Goal: Information Seeking & Learning: Find specific fact

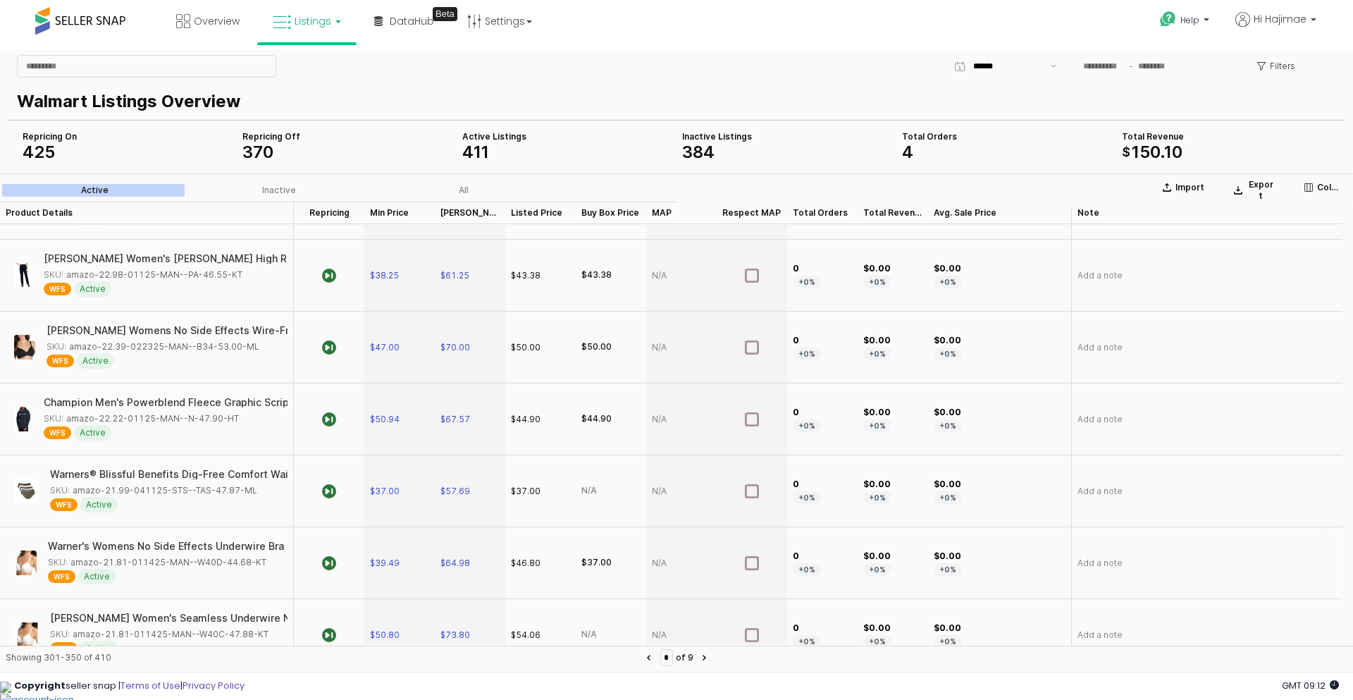
scroll to position [845, 0]
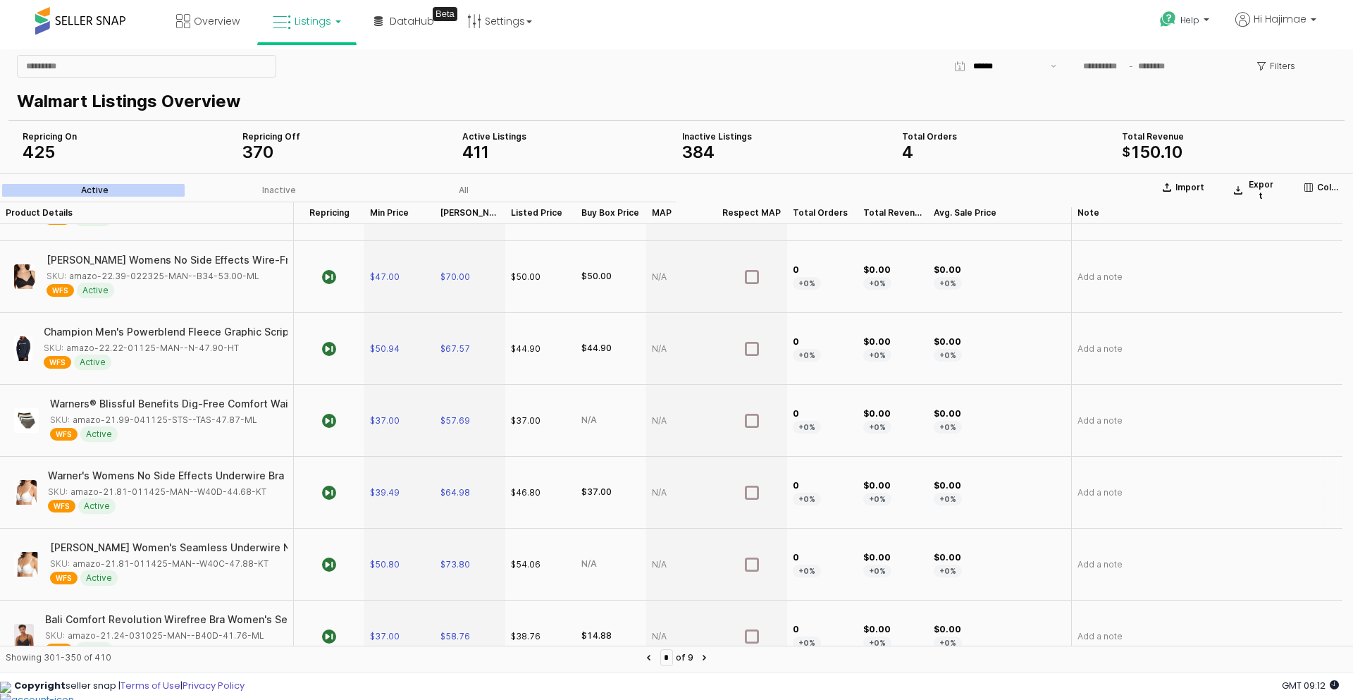
click at [147, 491] on div "SKU: amazo-21.81-011425-MAN--W40D-44.68-KT" at bounding box center [157, 491] width 218 height 13
copy div "amazo-21.81-011425-MAN--W40D-44.68-KT"
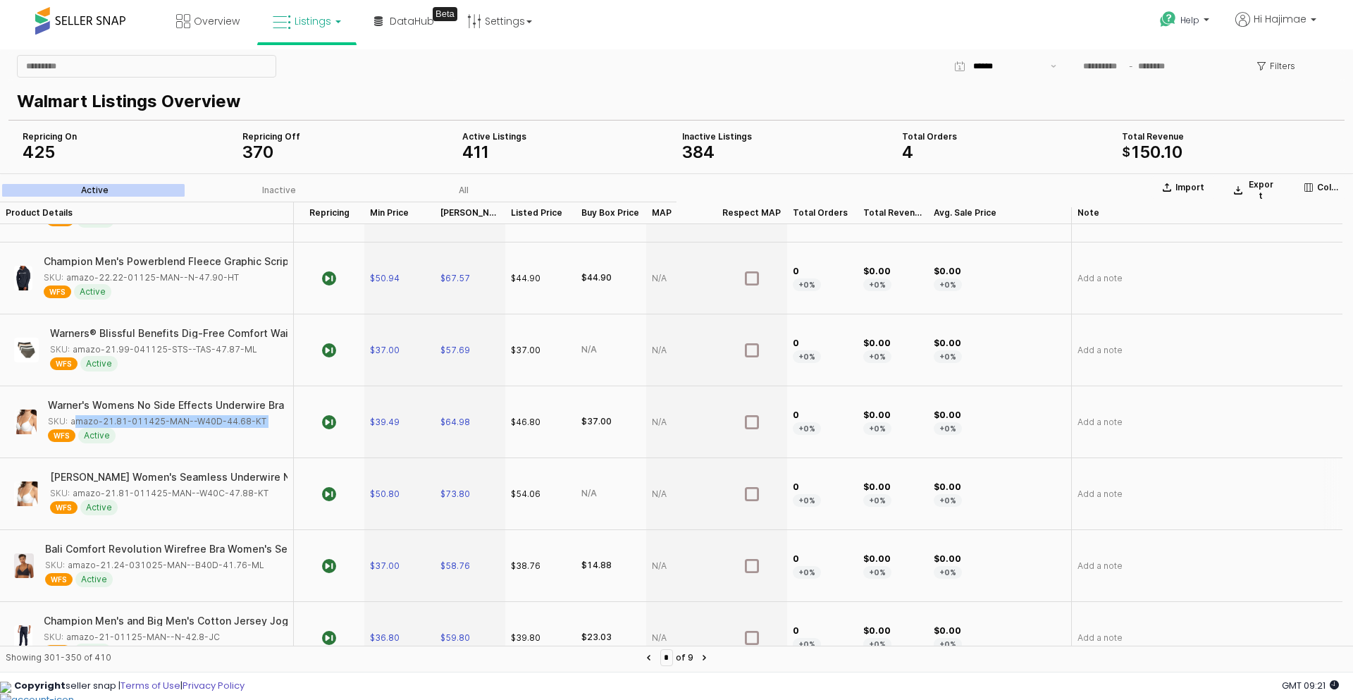
scroll to position [986, 0]
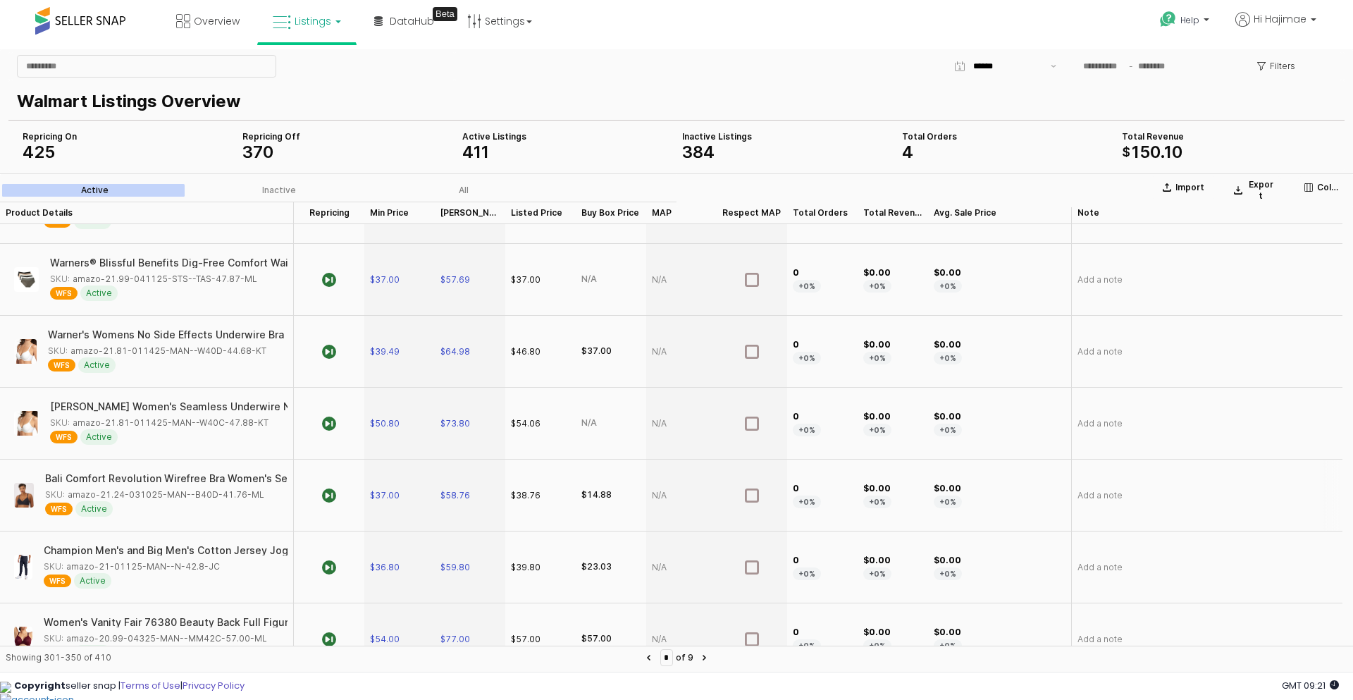
click at [142, 488] on div "SKU: amazo-21.24-031025-MAN--B40D-41.76-ML" at bounding box center [154, 494] width 219 height 13
click at [214, 496] on div "SKU: amazo-21.24-031025-MAN--B40D-41.76-ML" at bounding box center [154, 494] width 219 height 13
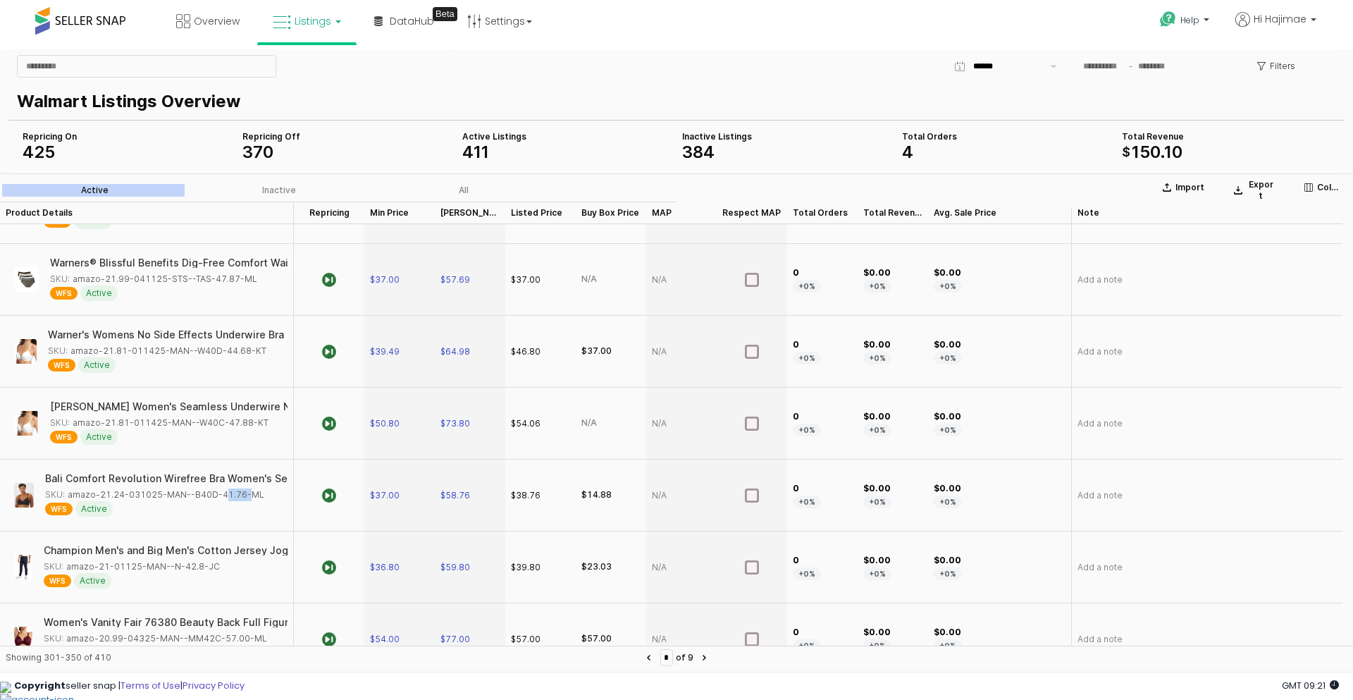
click at [214, 496] on div "SKU: amazo-21.24-031025-MAN--B40D-41.76-ML" at bounding box center [154, 494] width 219 height 13
copy div "amazo-21.24-031025-MAN--B40D-41.76-ML"
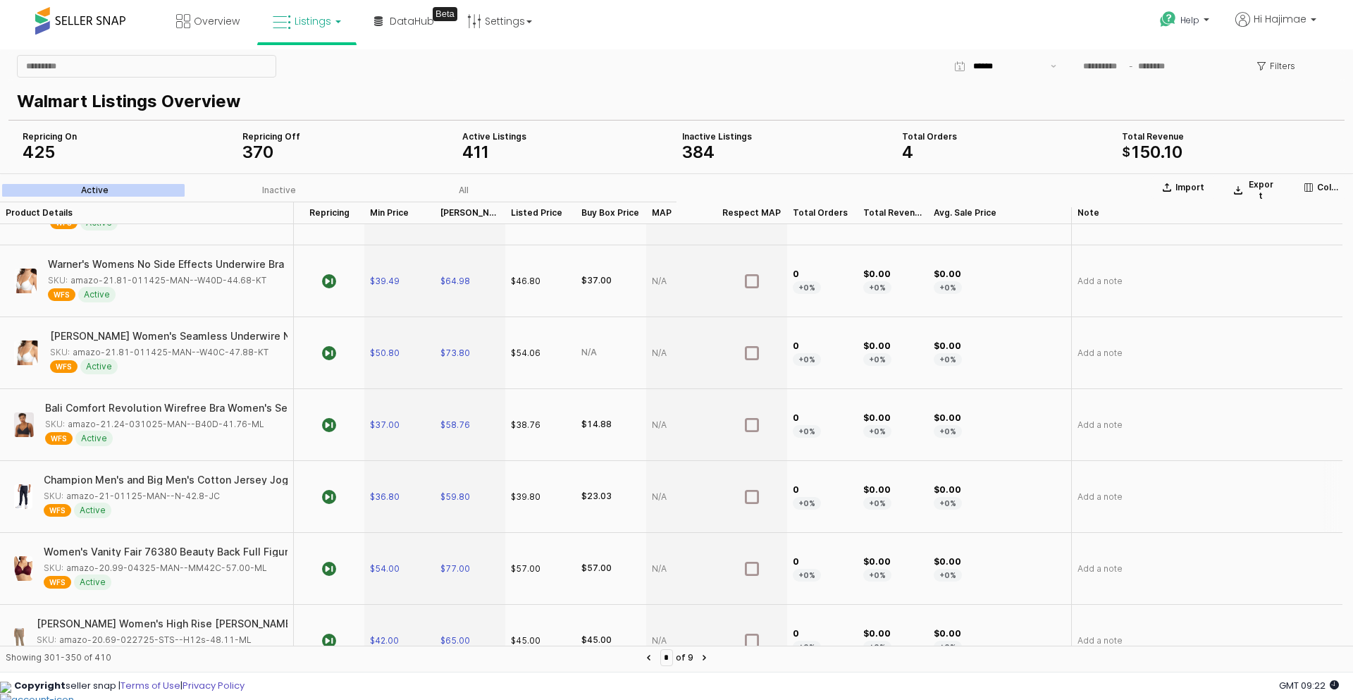
click at [192, 498] on div "SKU: amazo-21-01125-MAN--N-42.8-JC" at bounding box center [132, 496] width 176 height 13
copy div "amazo-21-01125-MAN--N-42.8-JC"
click at [697, 364] on div "App Frame" at bounding box center [681, 353] width 70 height 72
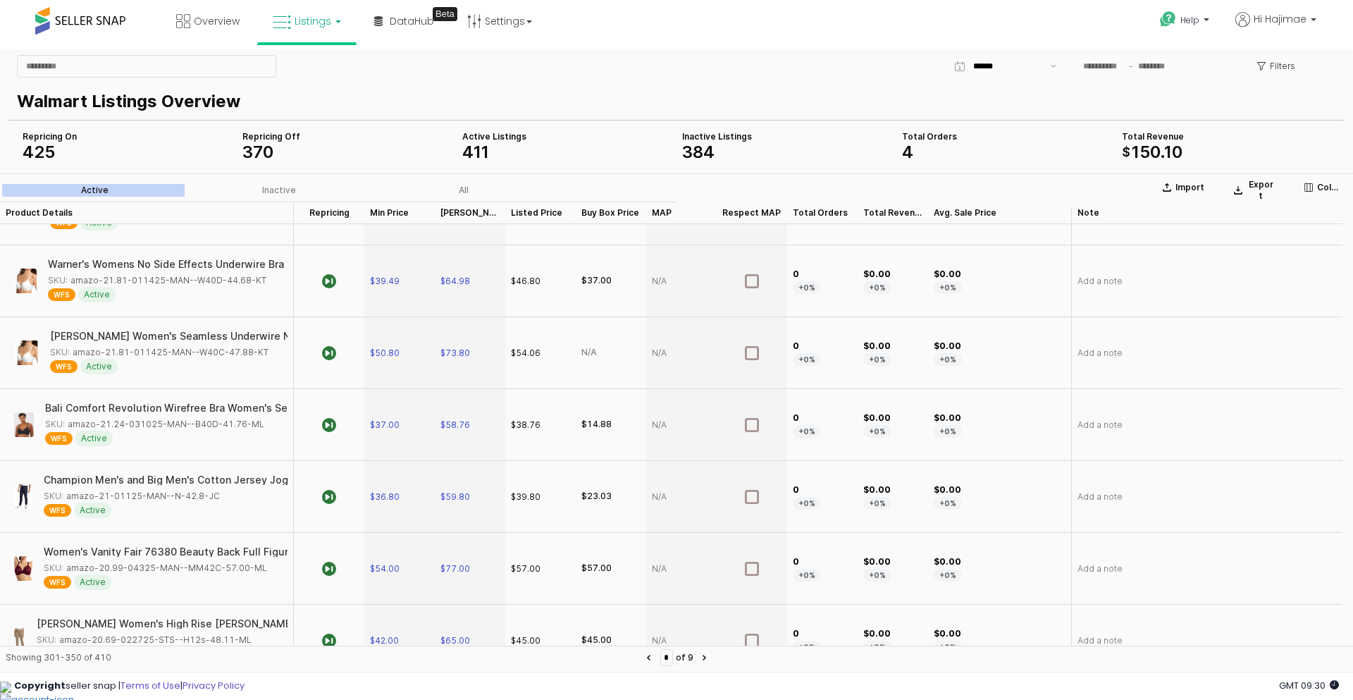
click at [158, 421] on div "SKU: amazo-21.24-031025-MAN--B40D-41.76-ML" at bounding box center [154, 424] width 219 height 13
copy div "amazo-21.24-031025-MAN--B40D-41.76-ML"
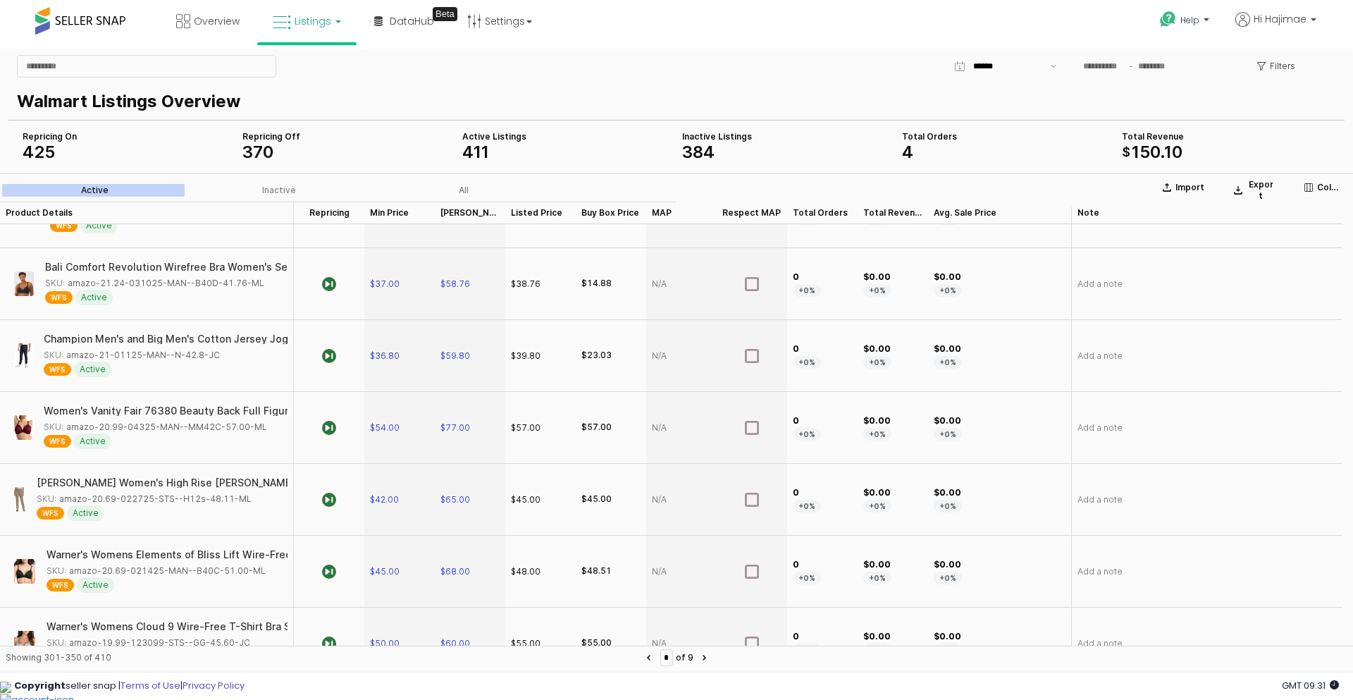
click at [178, 352] on div "SKU: amazo-21-01125-MAN--N-42.8-JC" at bounding box center [132, 355] width 176 height 13
copy div "amazo-21-01125-MAN--N-42.8-JC"
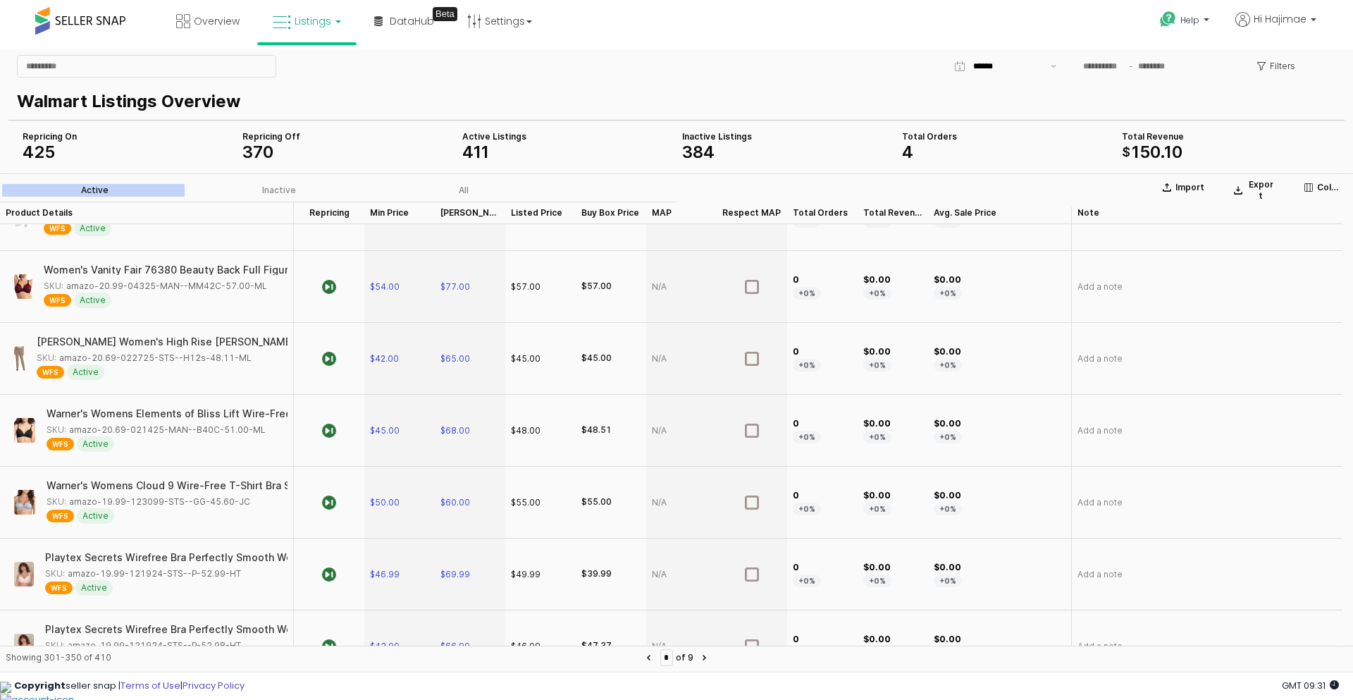
scroll to position [1409, 0]
click at [169, 502] on div "SKU: amazo-19.99-121924-STS--P-52.99-HT" at bounding box center [143, 503] width 196 height 13
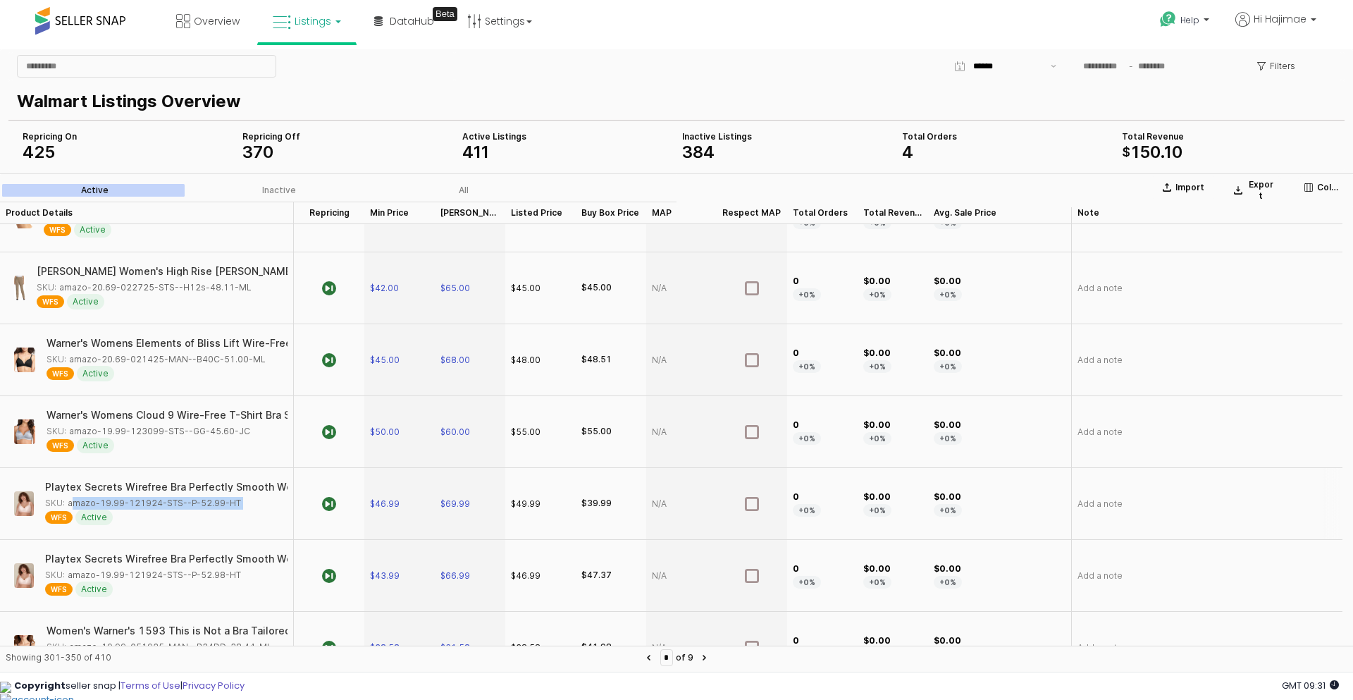
click at [169, 502] on div "SKU: amazo-19.99-121924-STS--P-52.99-HT" at bounding box center [143, 503] width 196 height 13
copy div "amazo-19.99-121924-STS--P-52.99-HT"
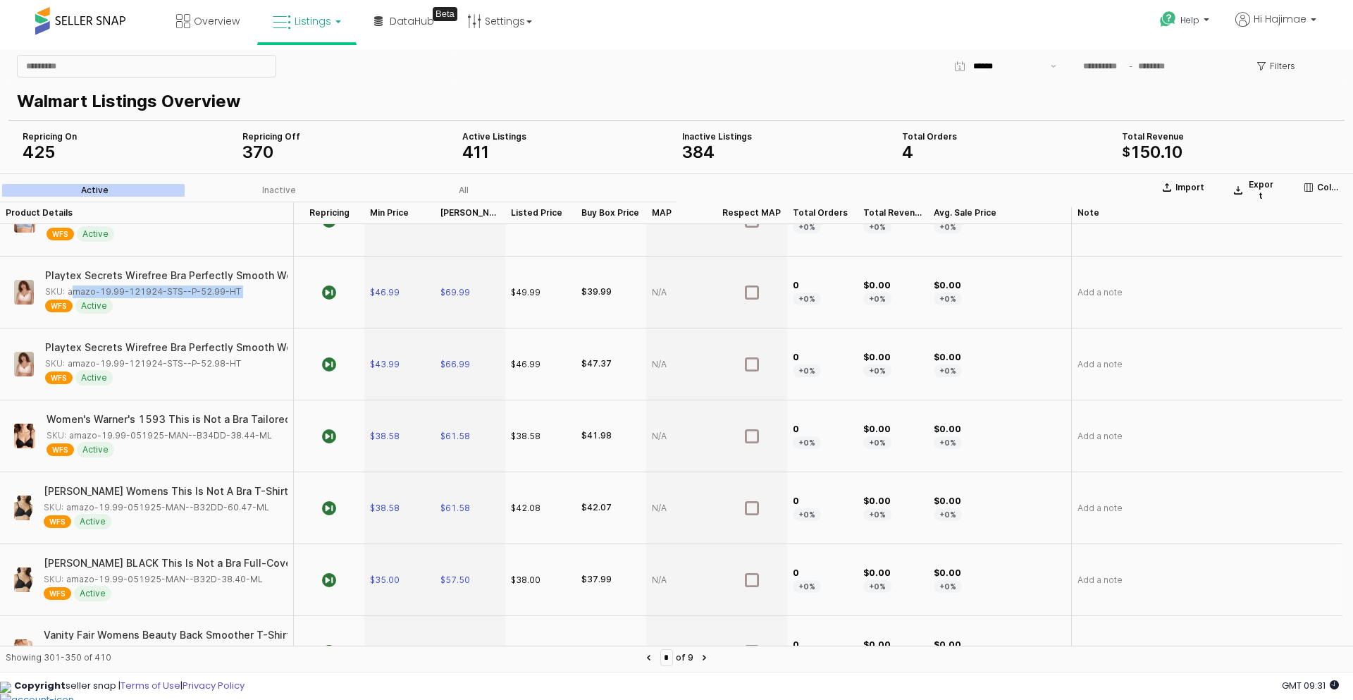
scroll to position [1761, 0]
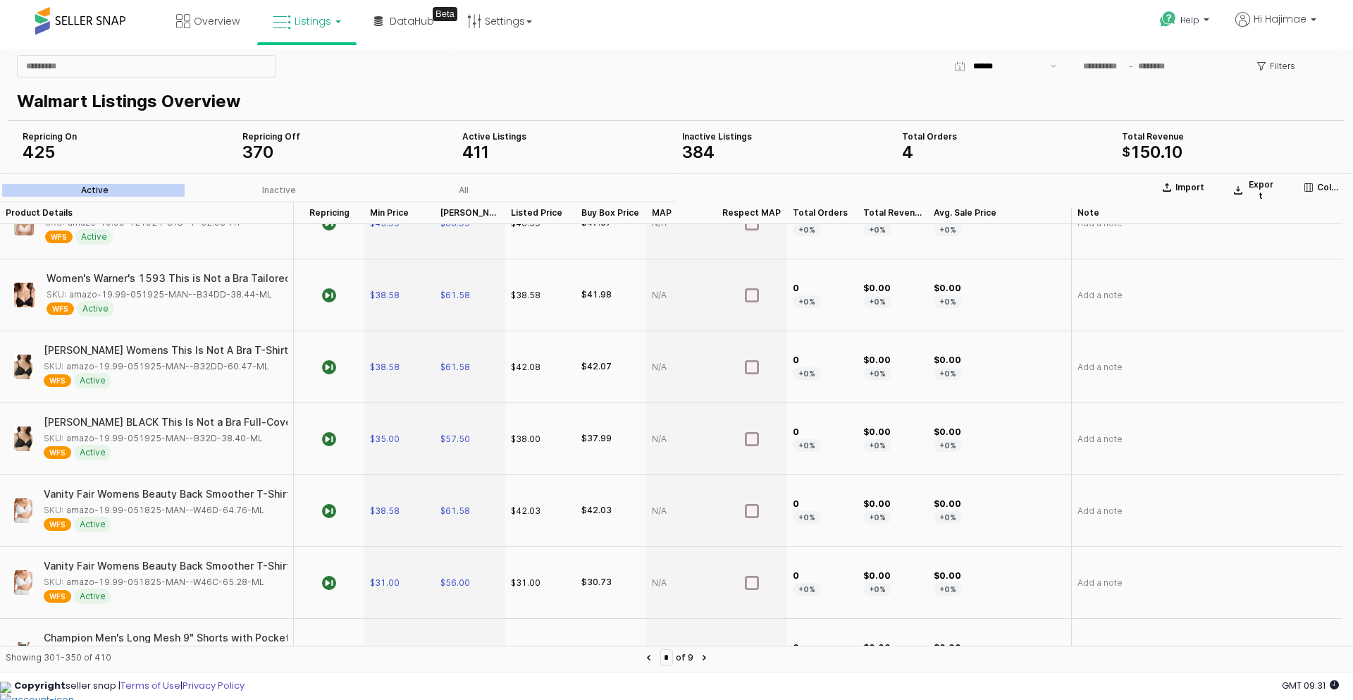
click at [158, 581] on div "SKU: amazo-19.99-051825-MAN--W46C-65.28-ML" at bounding box center [154, 582] width 220 height 13
copy div "amazo-19.99-051825-MAN--W46C-65.28-ML"
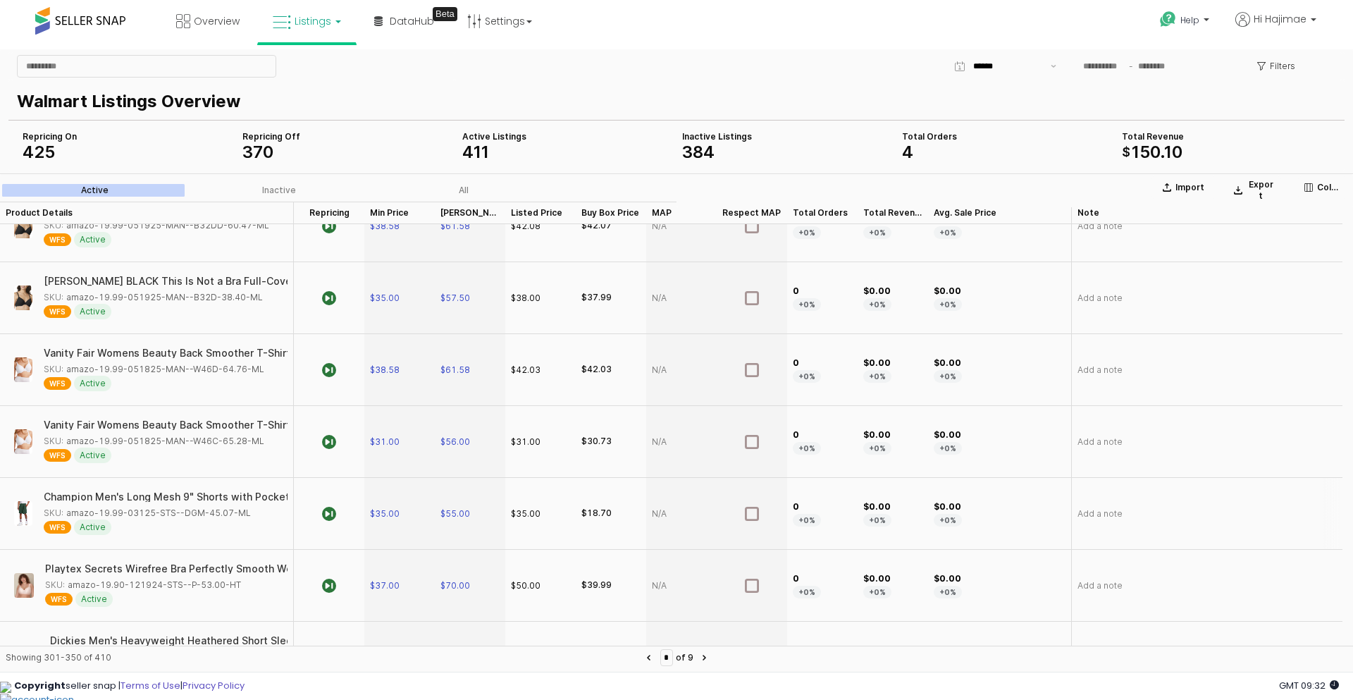
click at [170, 514] on div "SKU: amazo-19.99-03125-STS--DGM-45.07-ML" at bounding box center [147, 513] width 207 height 13
copy div "amazo-19.99-03125-STS--DGM-45.07-ML"
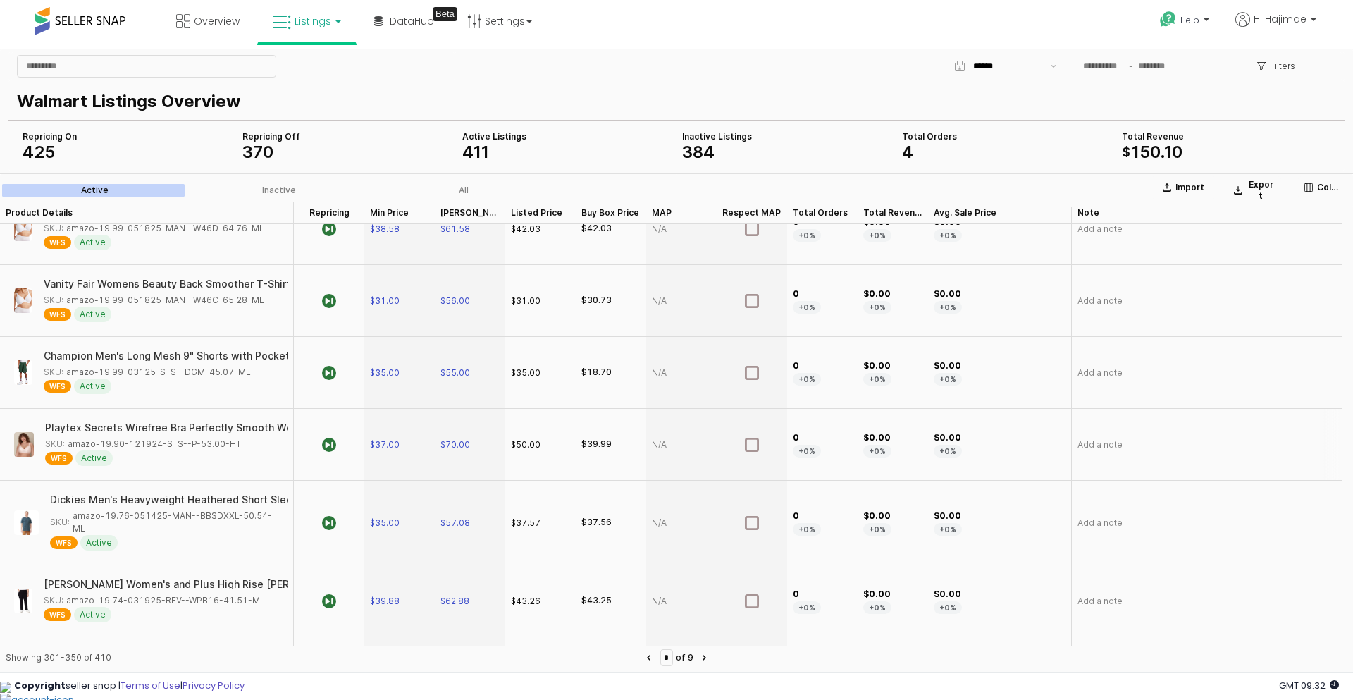
click at [166, 437] on div "SKU: amazo-19.90-121924-STS--P-53.00-HT" at bounding box center [143, 443] width 196 height 13
click at [152, 443] on div "SKU: amazo-19.90-121924-STS--P-53.00-HT" at bounding box center [143, 443] width 196 height 13
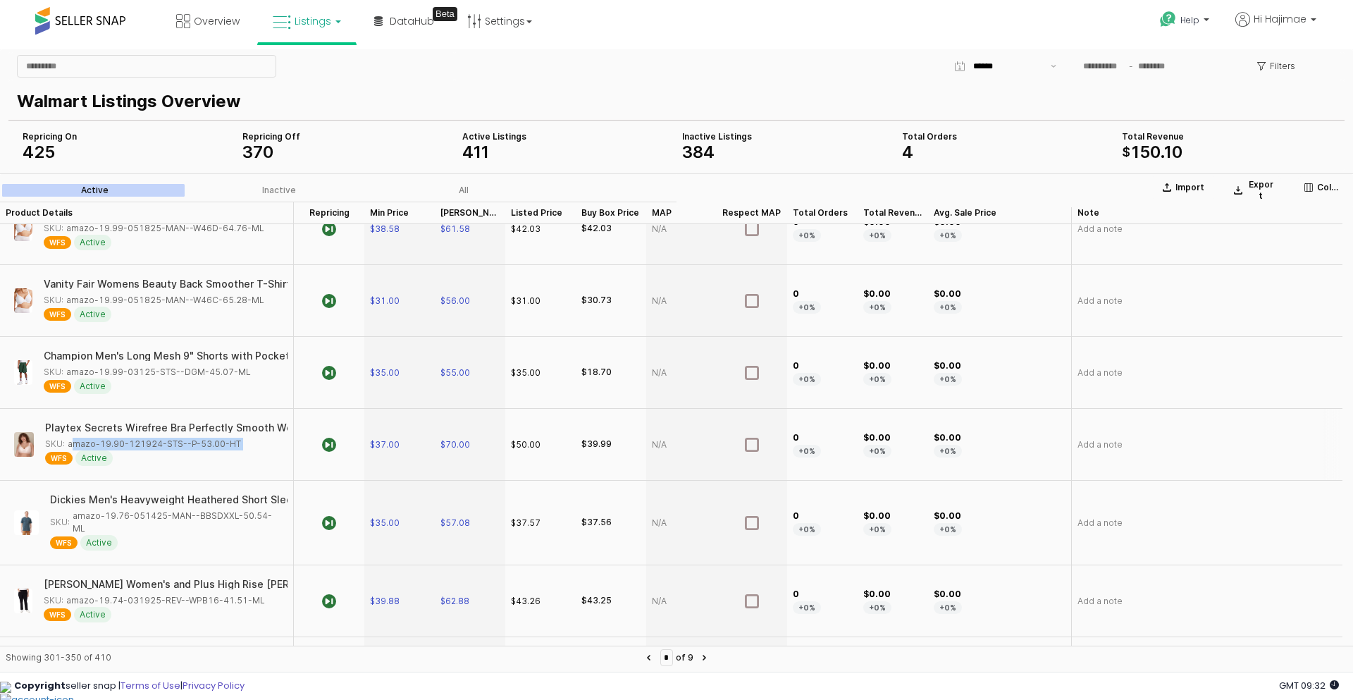
click at [152, 443] on div "SKU: amazo-19.90-121924-STS--P-53.00-HT" at bounding box center [143, 443] width 196 height 13
copy div "amazo-19.90-121924-STS--P-53.00-HT"
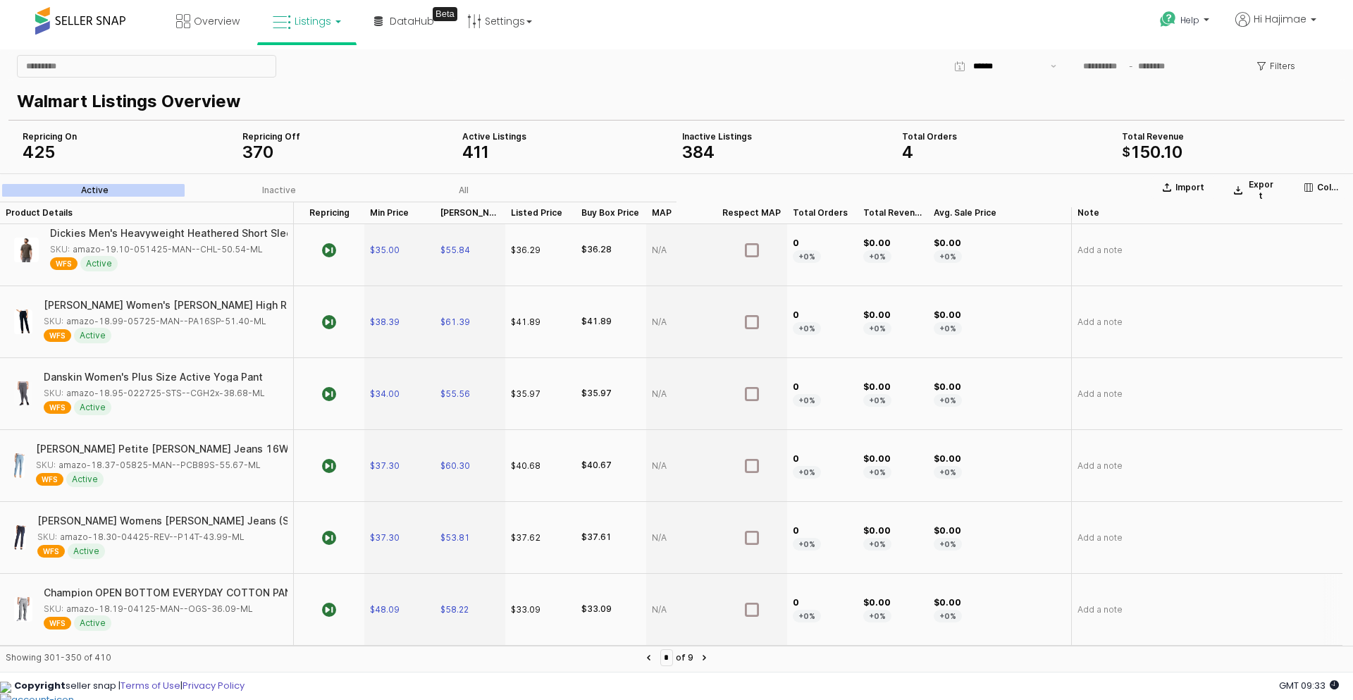
scroll to position [3170, 0]
click at [148, 538] on div "SKU: amazo-18.19-04125-MAN--OGS-36.09-ML" at bounding box center [148, 538] width 209 height 13
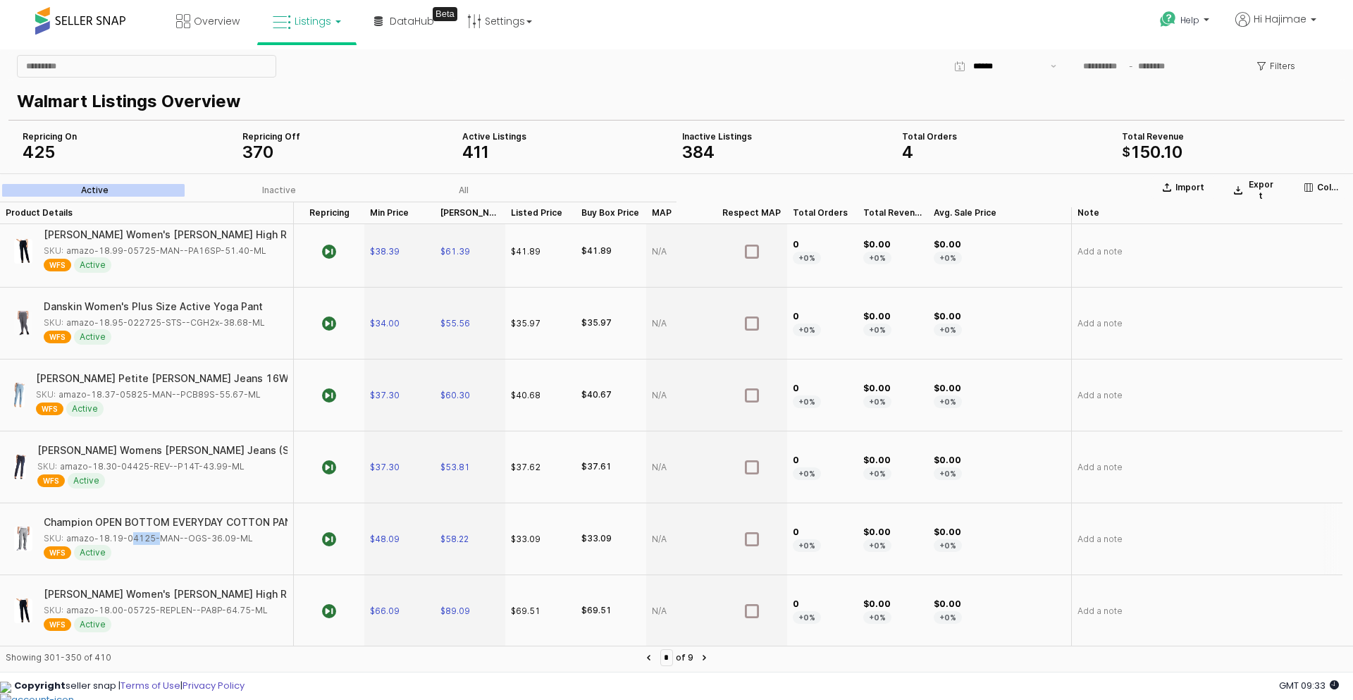
click at [148, 538] on div "SKU: amazo-18.19-04125-MAN--OGS-36.09-ML" at bounding box center [148, 538] width 209 height 13
copy div "amazo-18.19-04125-MAN--OGS-36.09-ML"
click at [705, 656] on icon "Next page" at bounding box center [704, 657] width 2 height 4
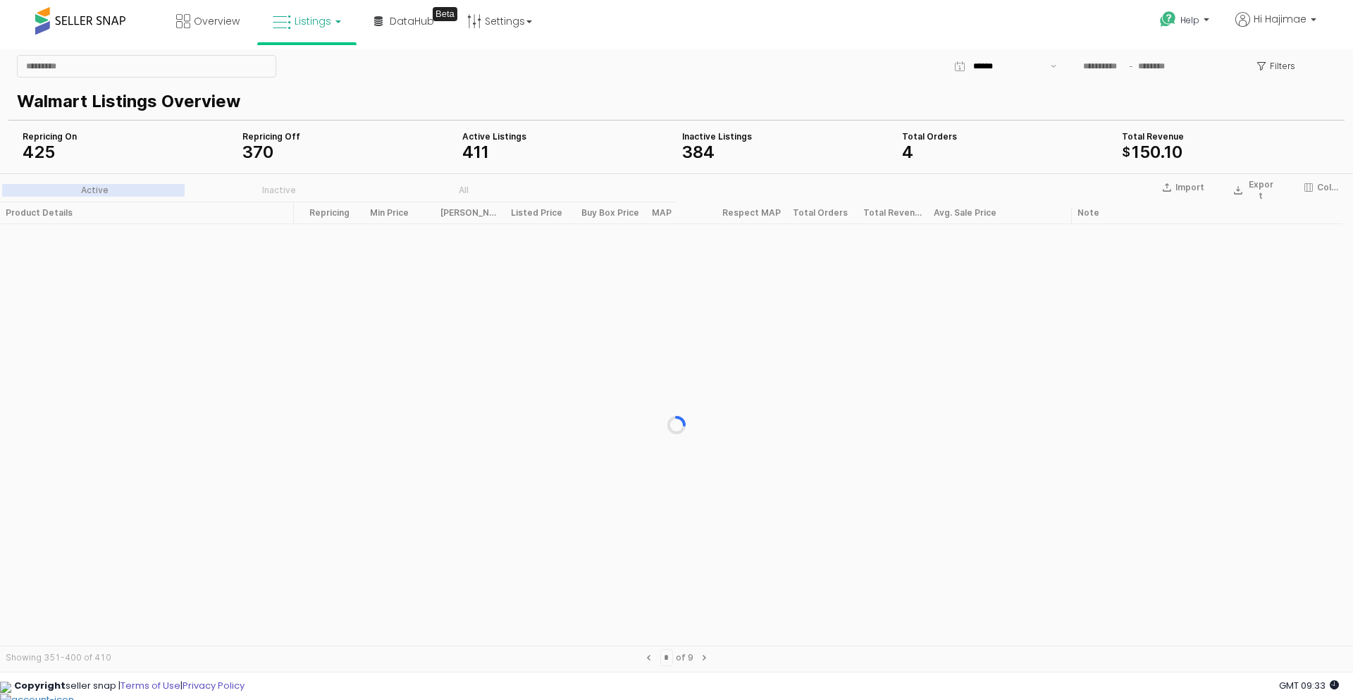
scroll to position [0, 0]
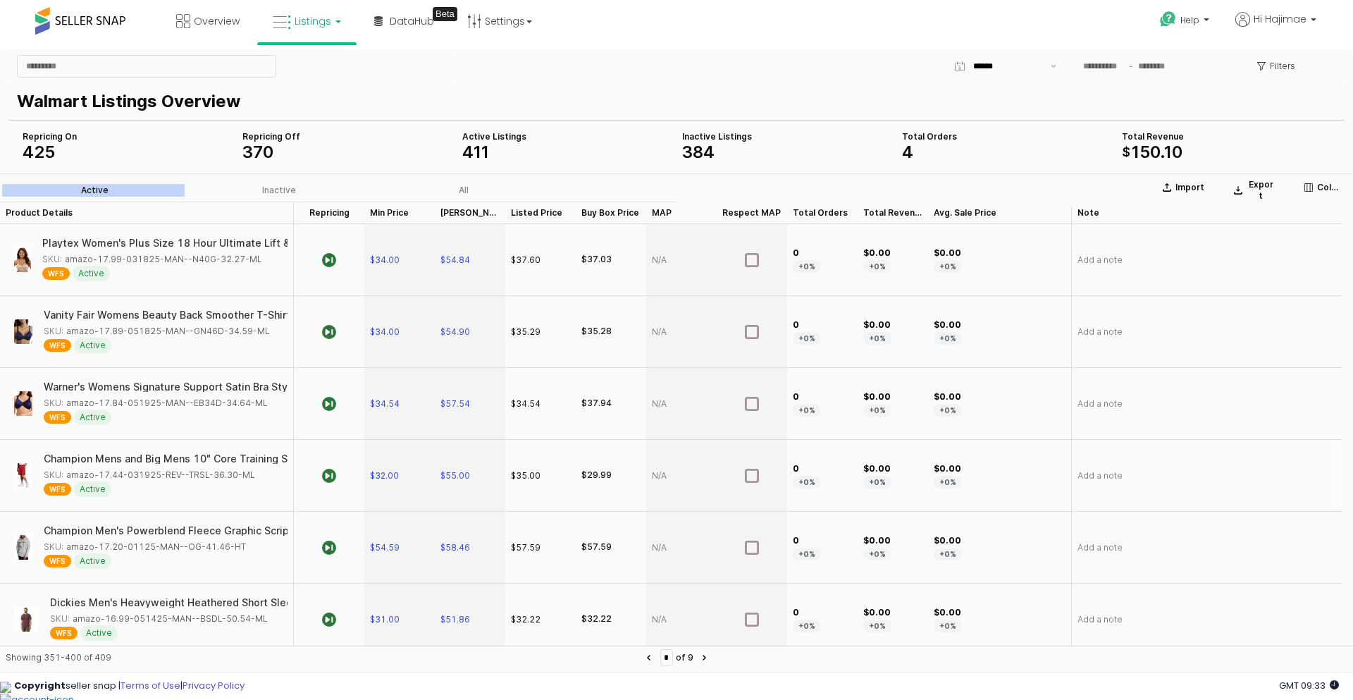
click at [154, 477] on div "SKU: amazo-17.44-031925-REV--TRSL-36.30-ML" at bounding box center [149, 474] width 211 height 13
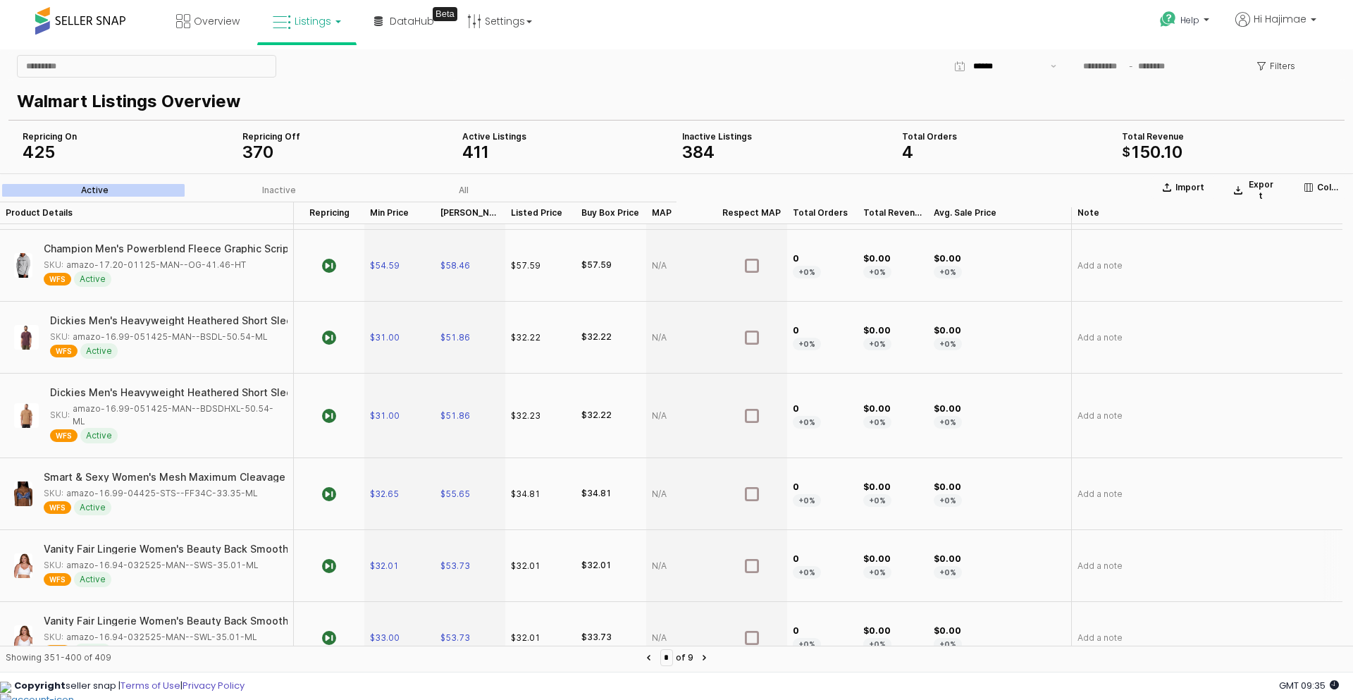
scroll to position [352, 0]
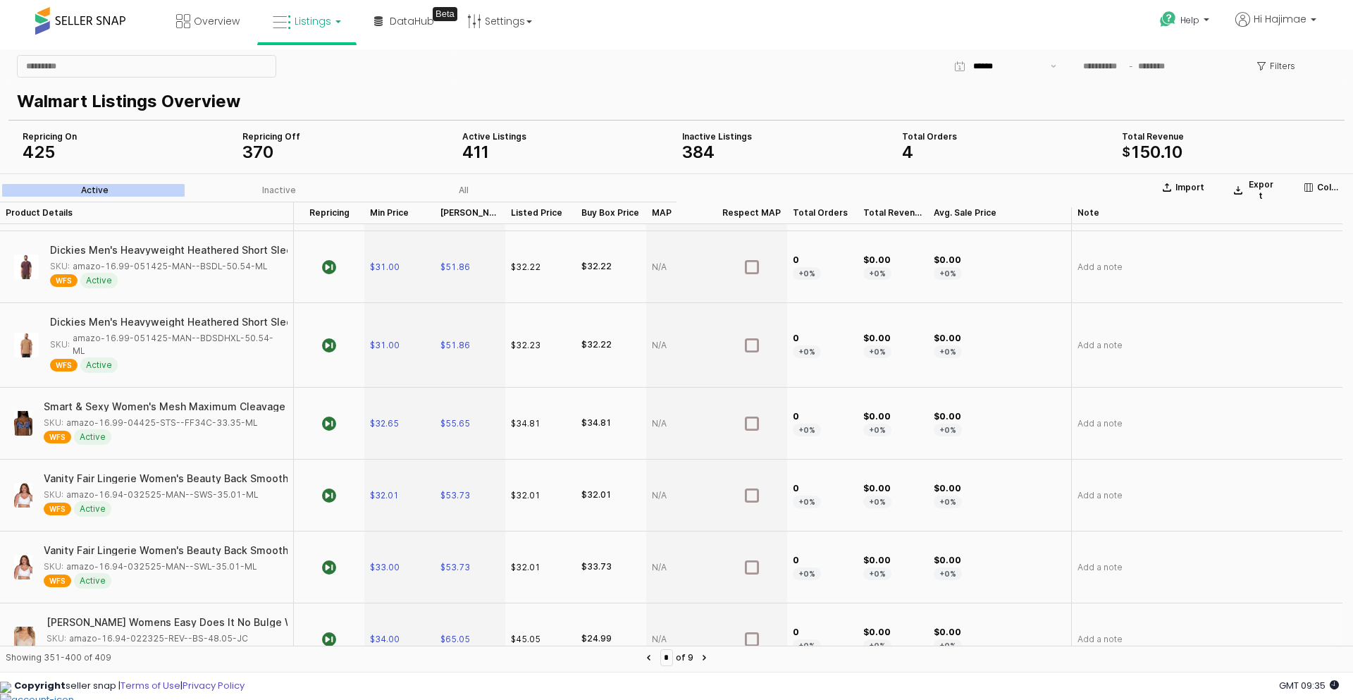
click at [170, 632] on div "SKU: amazo-16.94-022325-REV--BS-48.05-JC" at bounding box center [146, 638] width 201 height 13
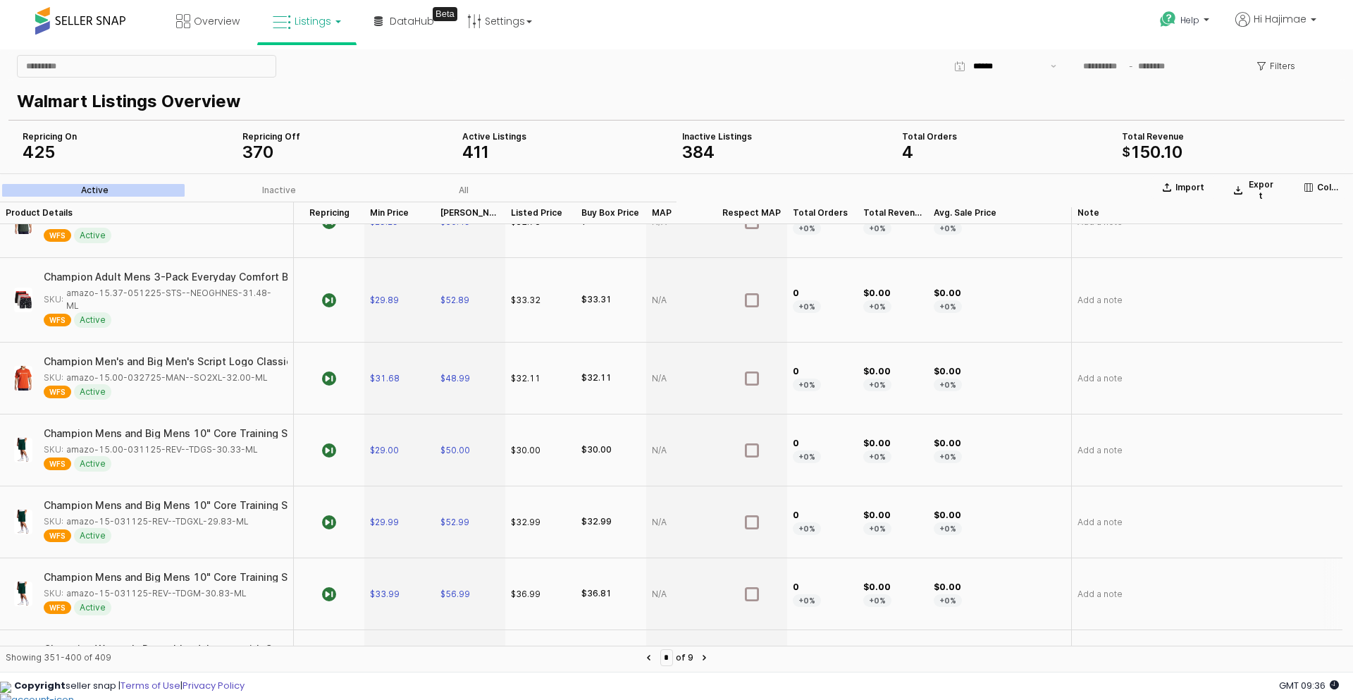
scroll to position [1127, 0]
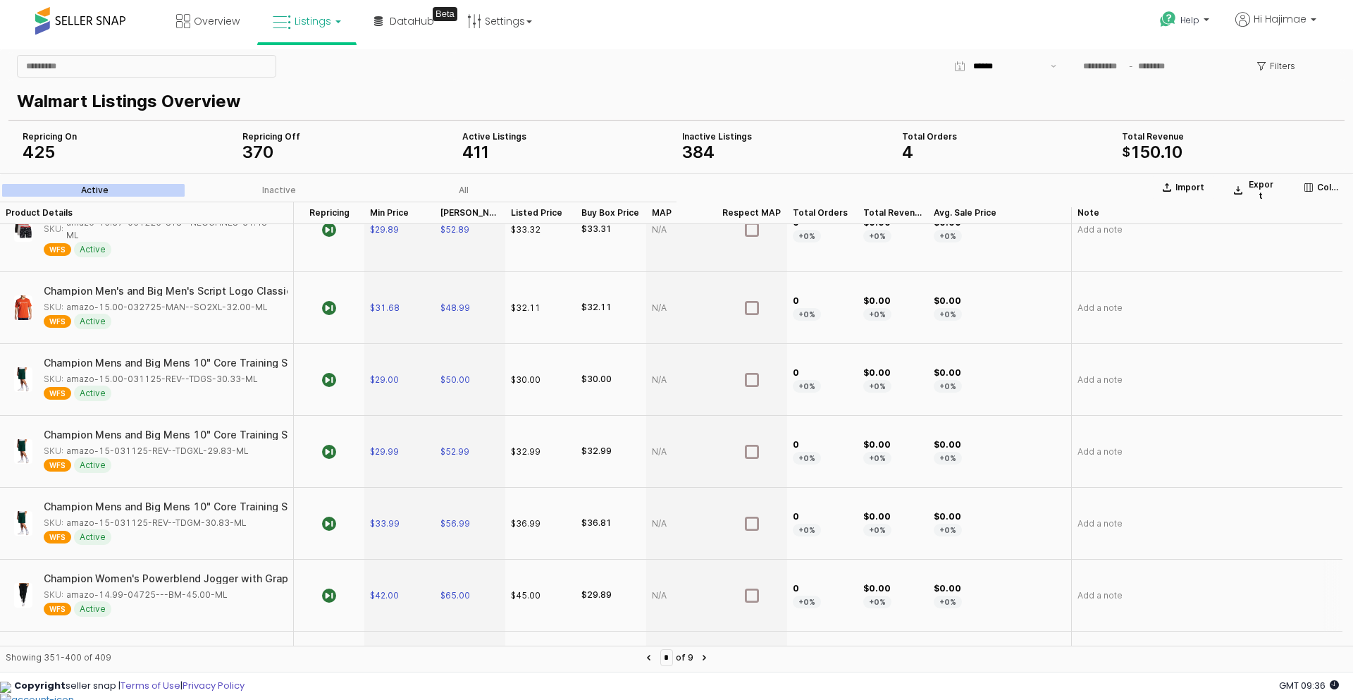
click at [135, 588] on div "SKU: amazo-14.99-04725---BM-45.00-ML" at bounding box center [136, 594] width 184 height 13
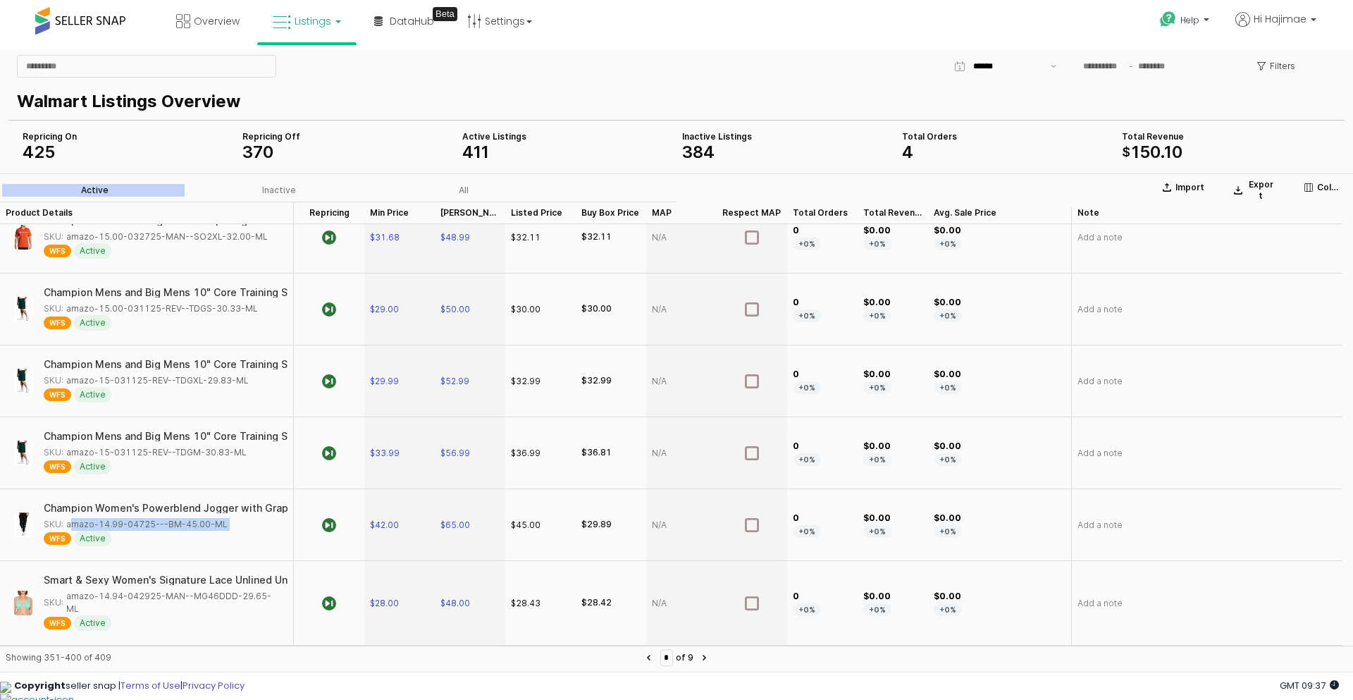
scroll to position [1268, 0]
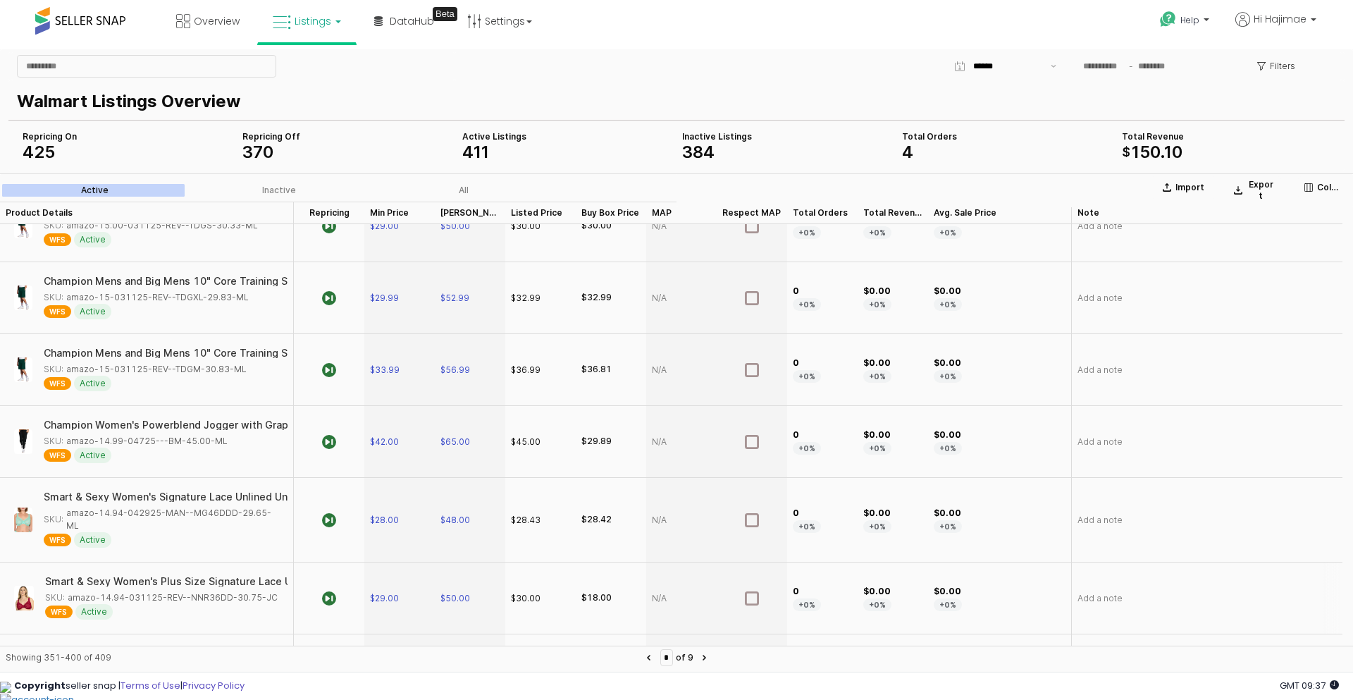
click at [148, 591] on div "SKU: amazo-14.94-031125-REV--NNR36DD-30.75-JC" at bounding box center [161, 597] width 232 height 13
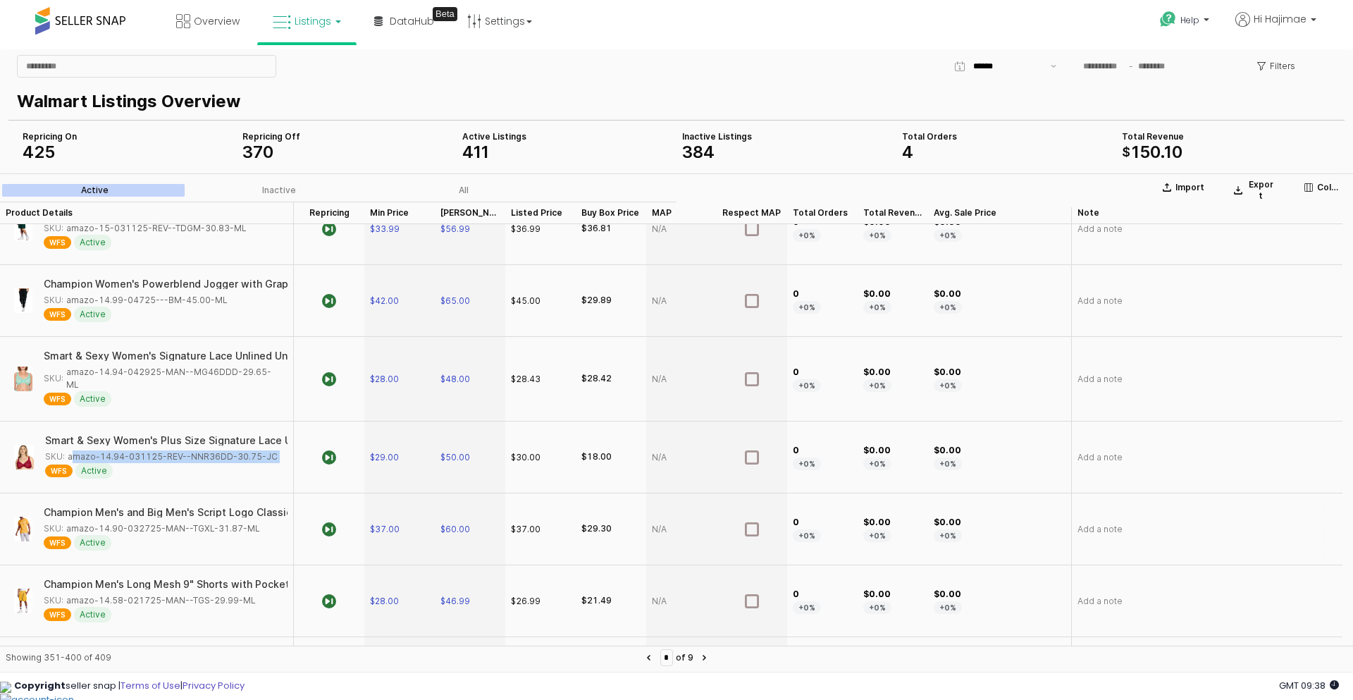
scroll to position [1479, 0]
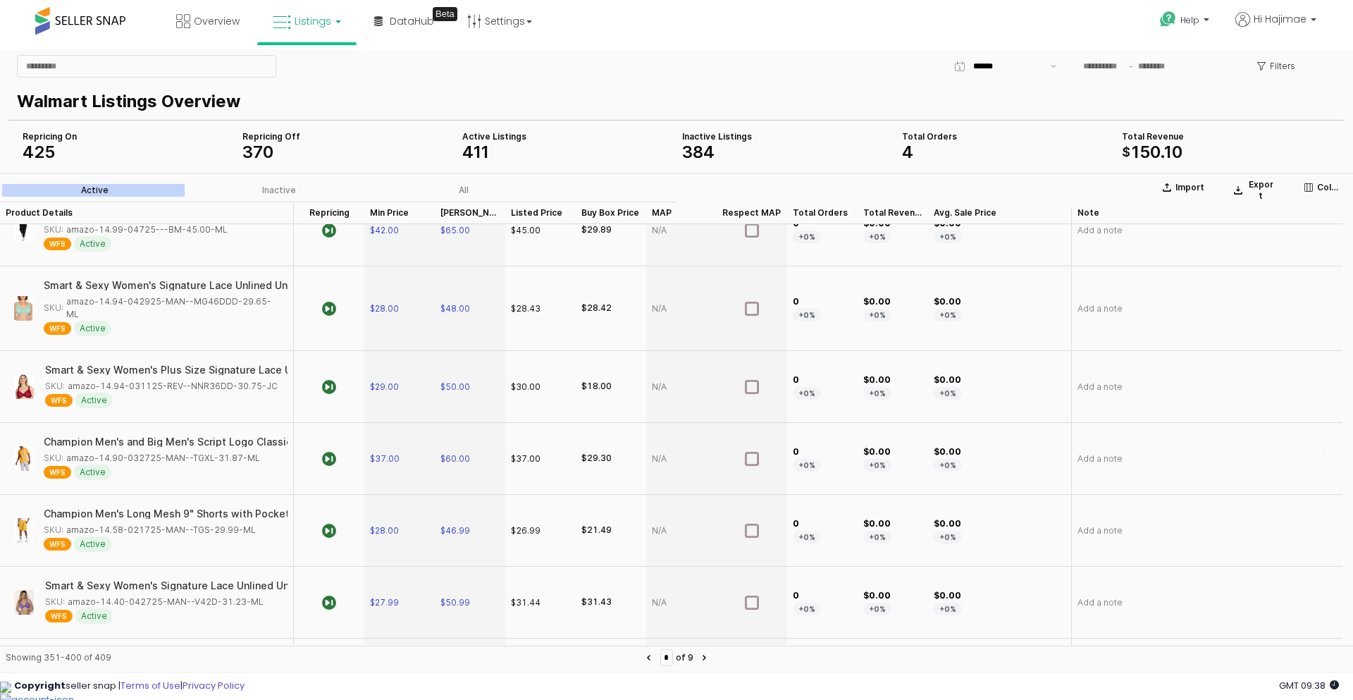
click at [194, 452] on div "SKU: amazo-14.90-032725-MAN--TGXL-31.87-ML" at bounding box center [152, 458] width 216 height 13
click at [221, 523] on div "SKU: amazo-14.58-021725-MAN--TGS-29.99-ML" at bounding box center [150, 529] width 212 height 13
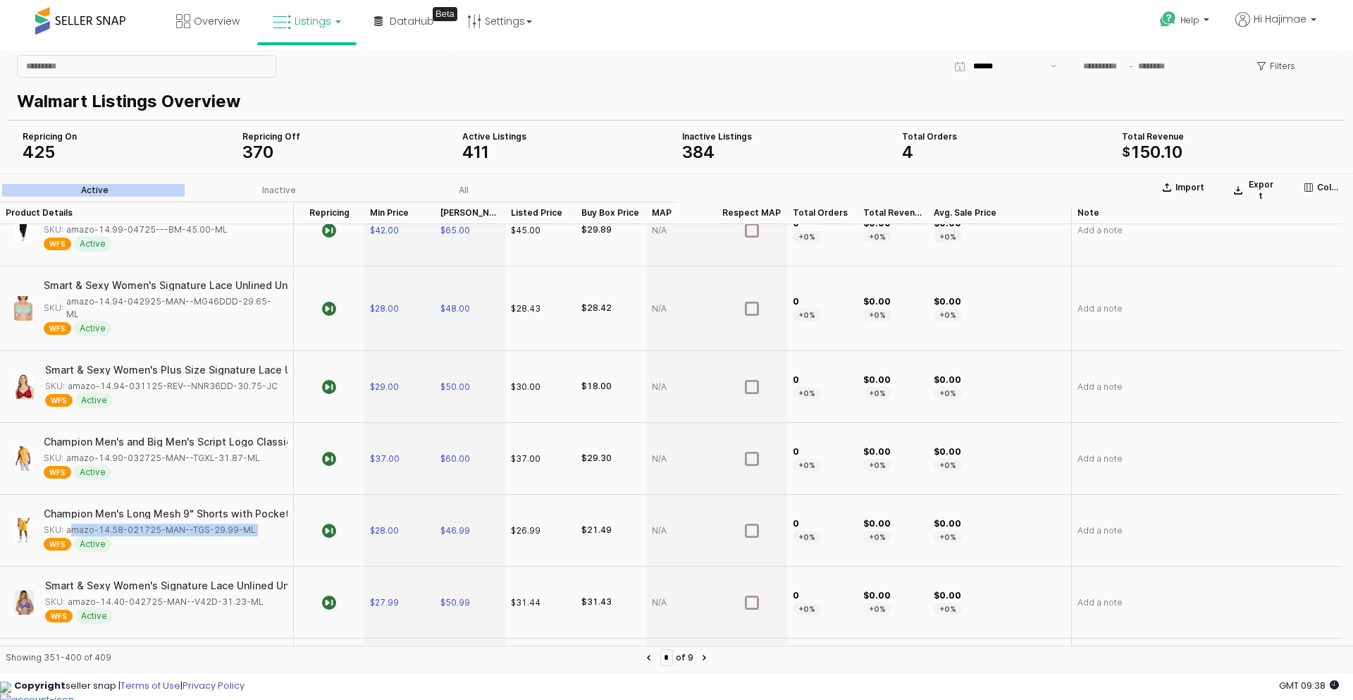
click at [221, 523] on div "SKU: amazo-14.58-021725-MAN--TGS-29.99-ML" at bounding box center [150, 529] width 212 height 13
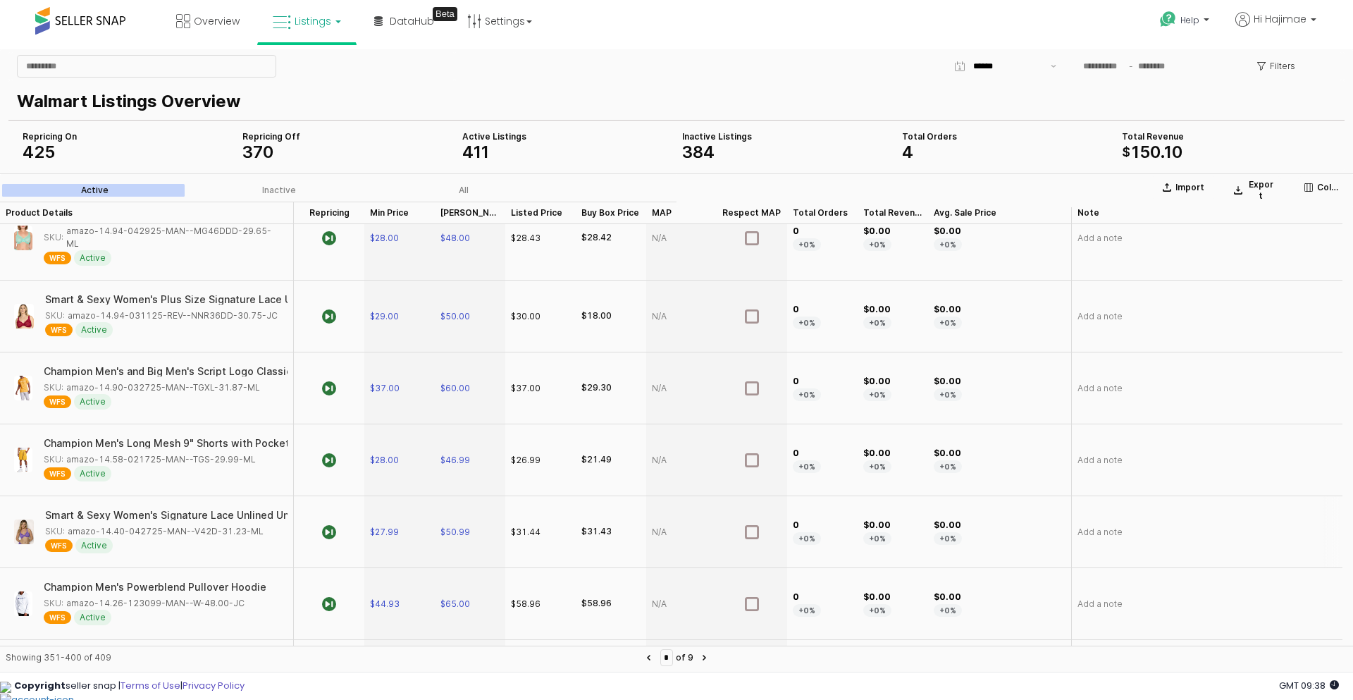
click at [191, 525] on div "SKU: amazo-14.40-042725-MAN--V42D-31.23-ML" at bounding box center [154, 531] width 218 height 13
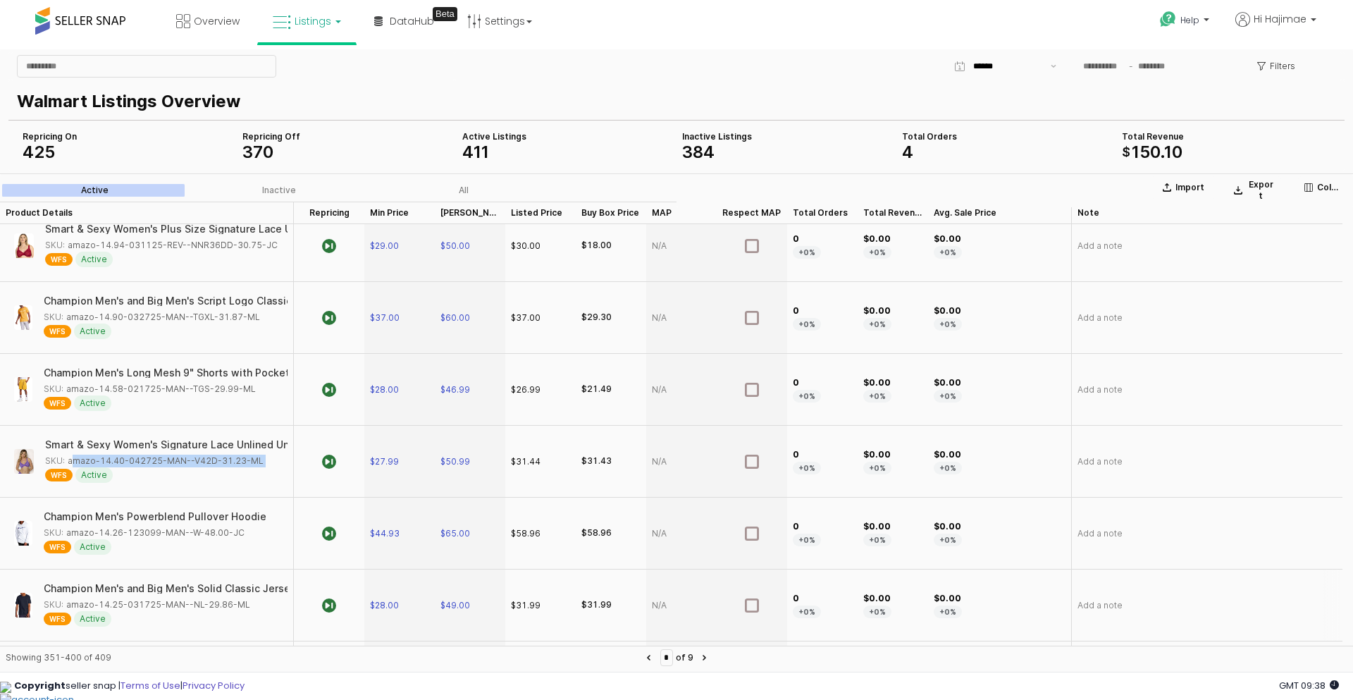
scroll to position [1691, 0]
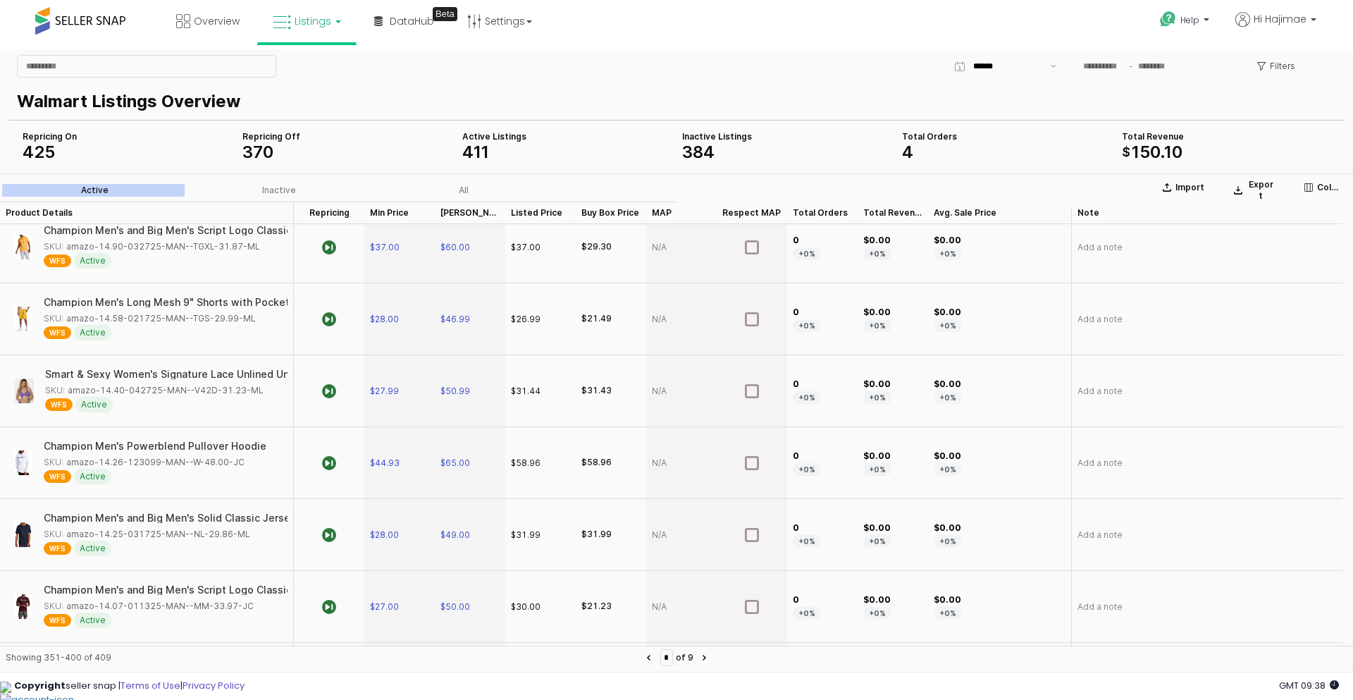
click at [174, 600] on div "SKU: amazo-14.07-011325-MAN--MM-33.97-JC" at bounding box center [149, 606] width 210 height 13
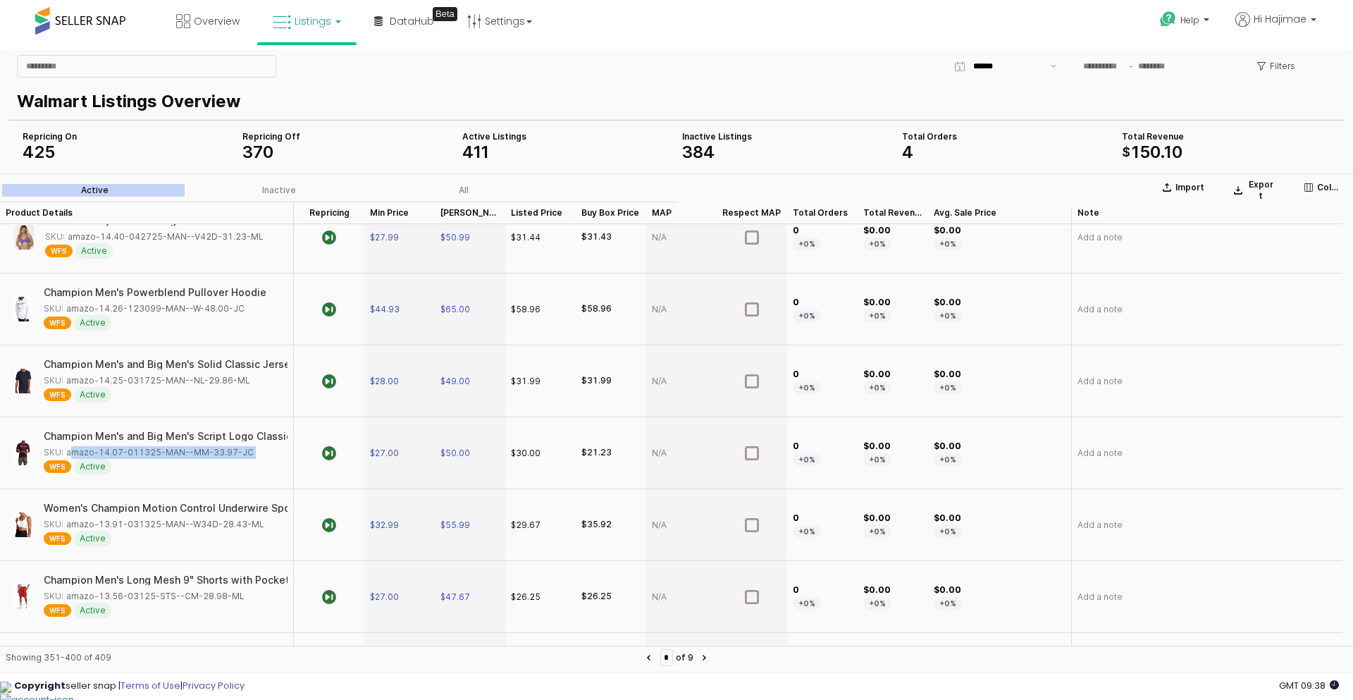
scroll to position [1902, 0]
click at [136, 591] on div "SKU: amazo-13.55-01125-MAN--B-36.78-HT" at bounding box center [141, 597] width 194 height 13
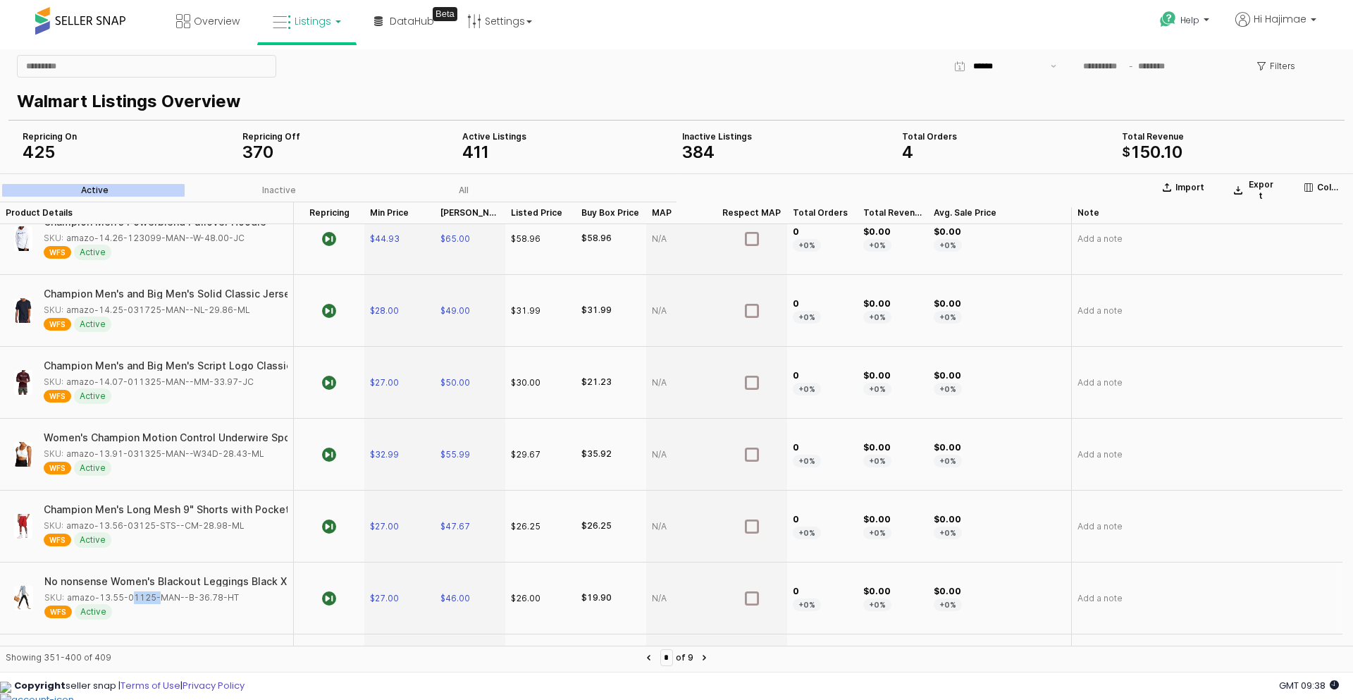
click at [136, 591] on div "SKU: amazo-13.55-01125-MAN--B-36.78-HT" at bounding box center [141, 597] width 194 height 13
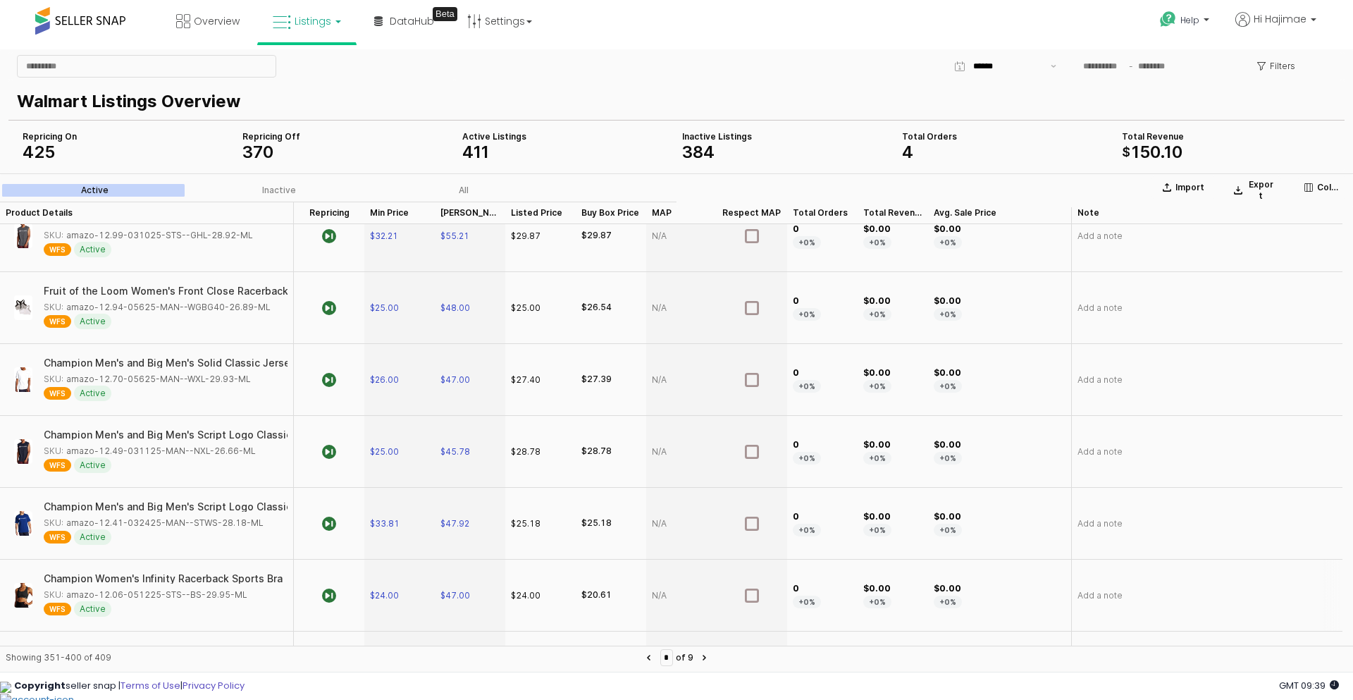
scroll to position [2466, 0]
click at [171, 523] on div "SKU: amazo-12.06-051225-STS--BS-29.95-ML" at bounding box center [146, 524] width 204 height 13
click at [172, 523] on div "SKU: amazo-12.06-051225-STS--BS-29.95-ML" at bounding box center [146, 524] width 204 height 13
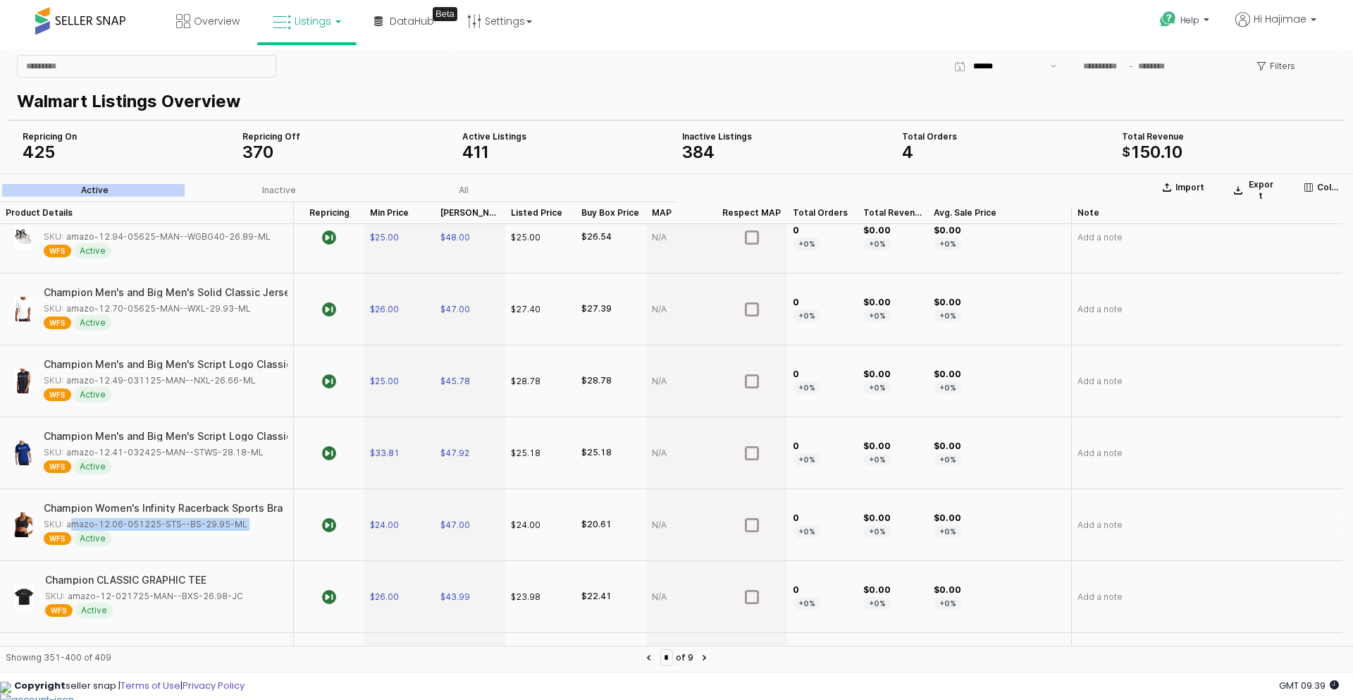
click at [172, 523] on div "SKU: amazo-12.06-051225-STS--BS-29.95-ML" at bounding box center [146, 524] width 204 height 13
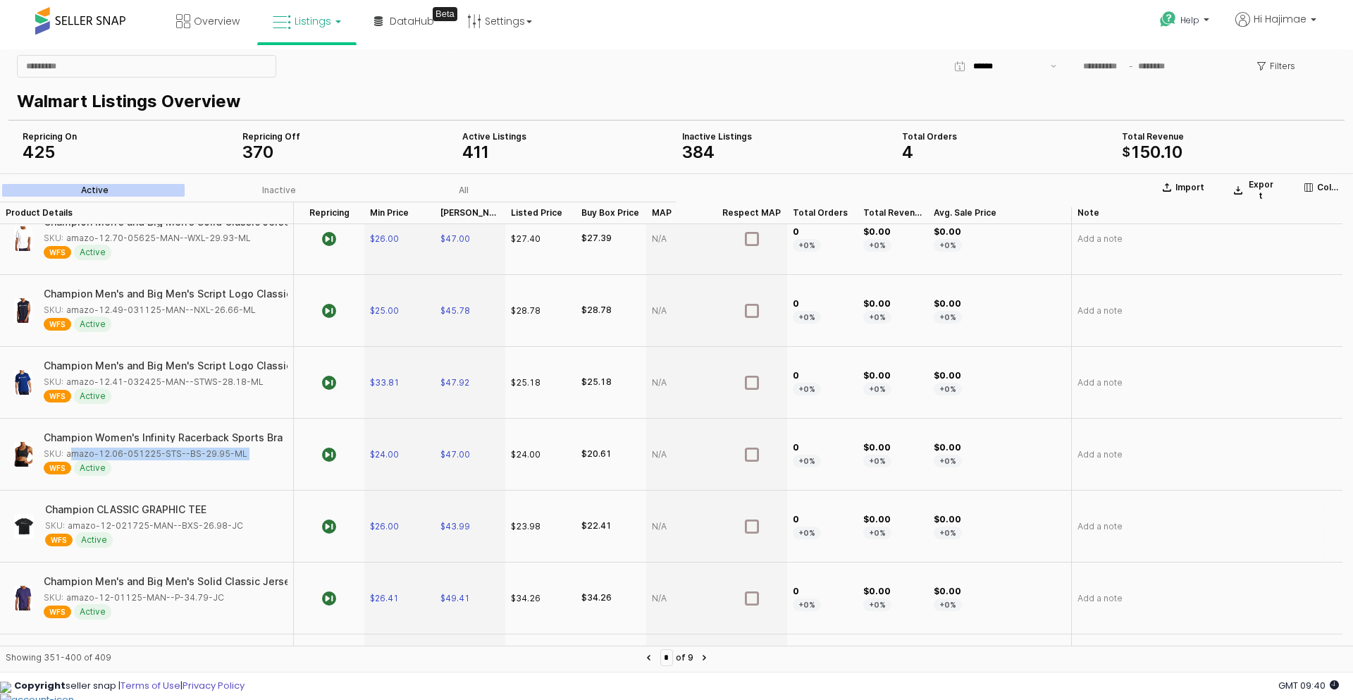
scroll to position [2607, 0]
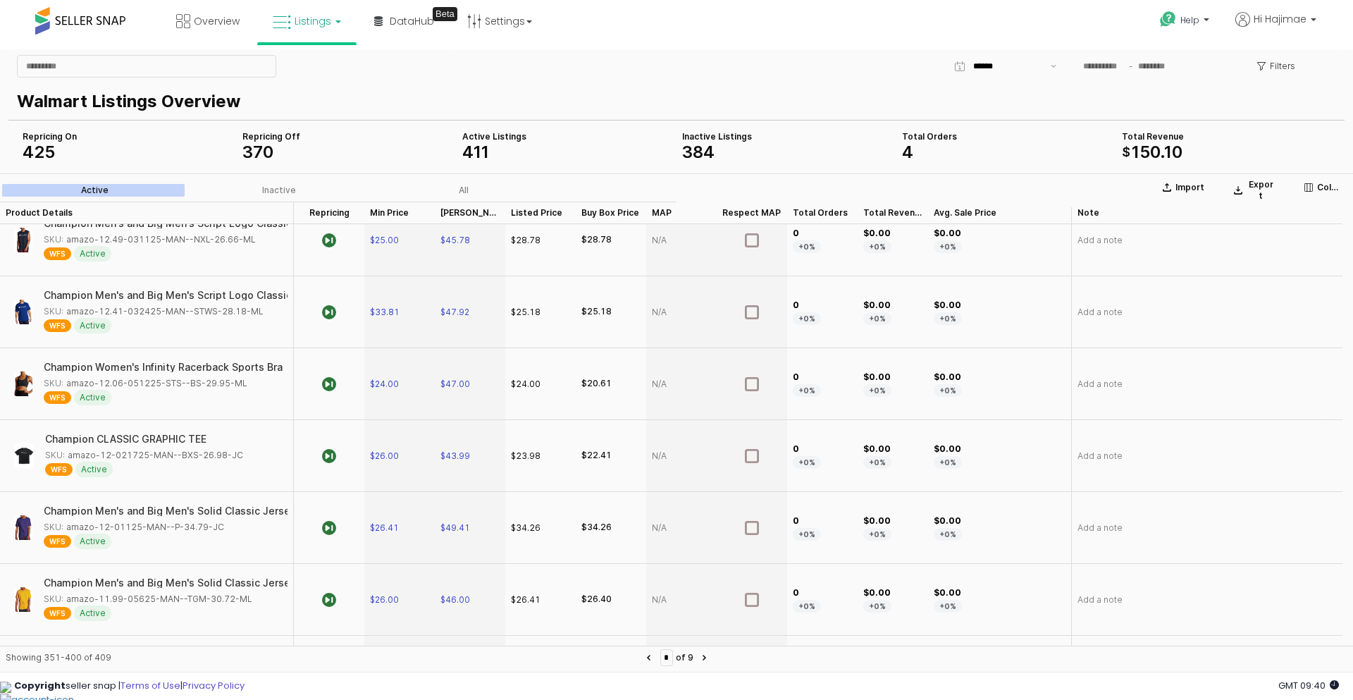
click at [187, 453] on div "SKU: amazo-12-021725-MAN--BXS-26.98-JC" at bounding box center [144, 455] width 198 height 13
click at [201, 529] on div "SKU: amazo-12-01125-MAN--P-34.79-[PERSON_NAME]" at bounding box center [134, 527] width 180 height 13
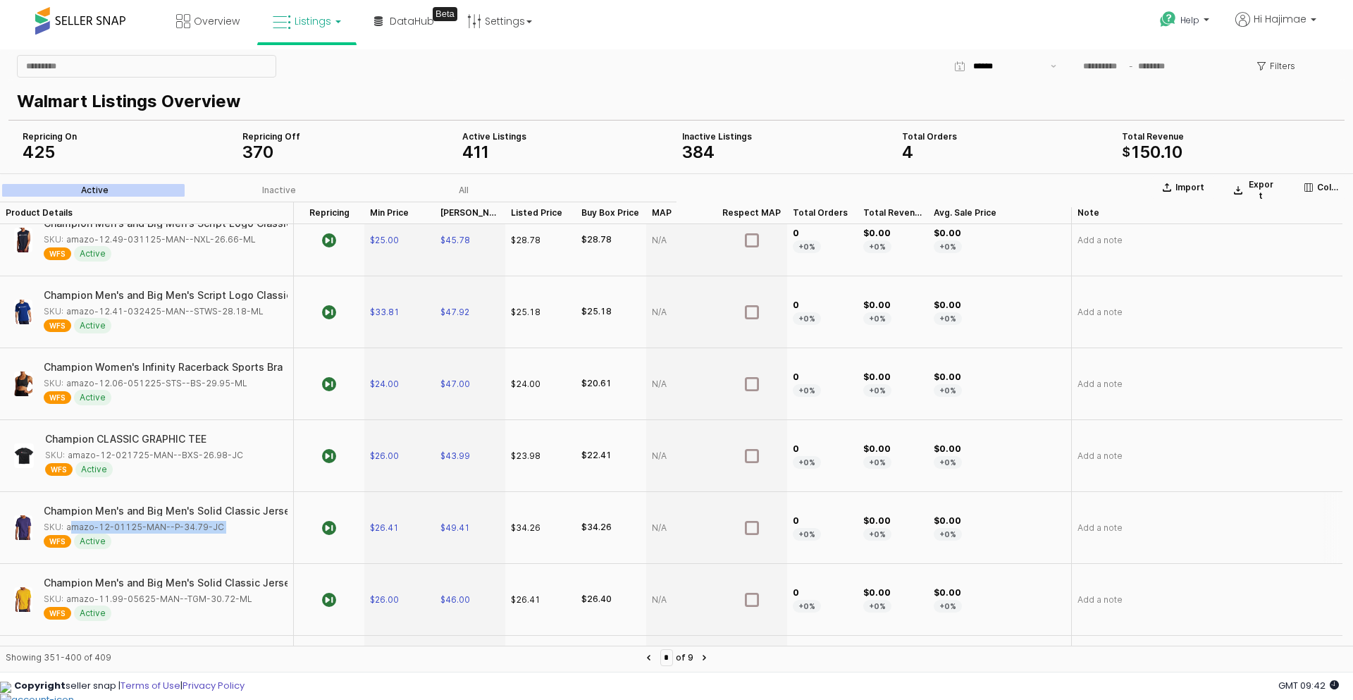
click at [201, 529] on div "SKU: amazo-12-01125-MAN--P-34.79-[PERSON_NAME]" at bounding box center [134, 527] width 180 height 13
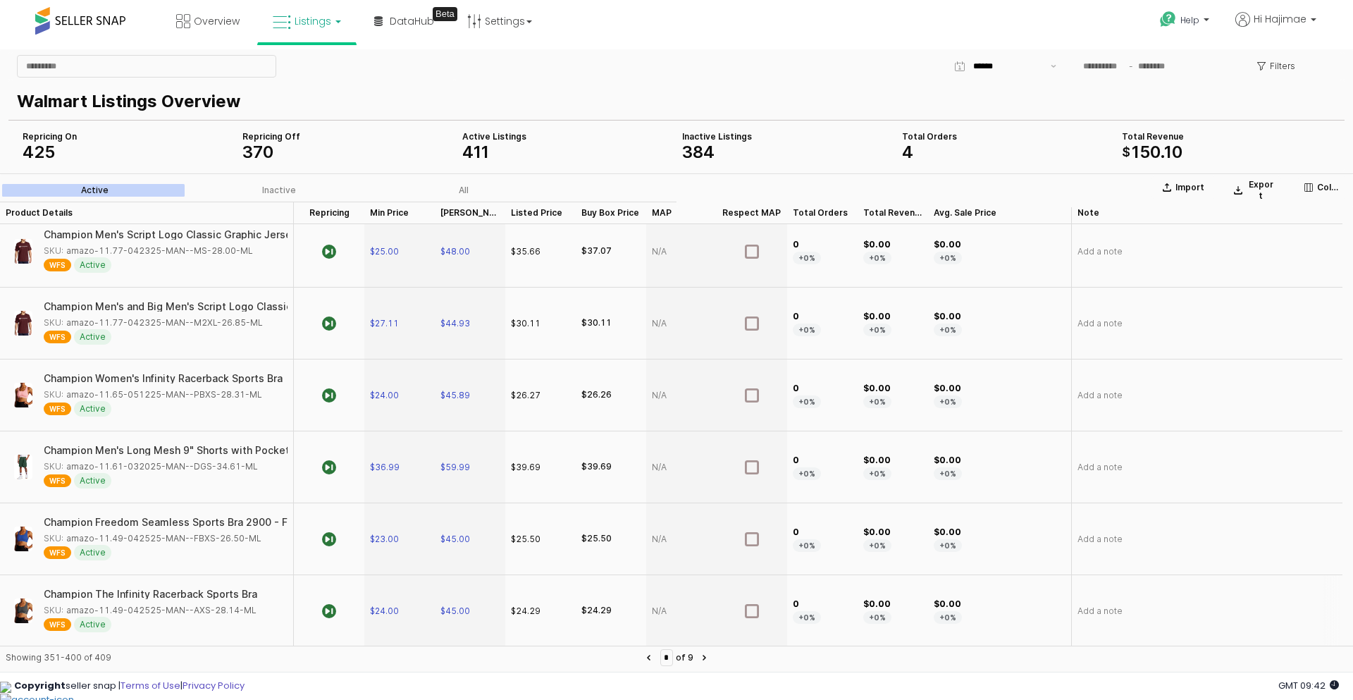
scroll to position [3171, 0]
type input "*"
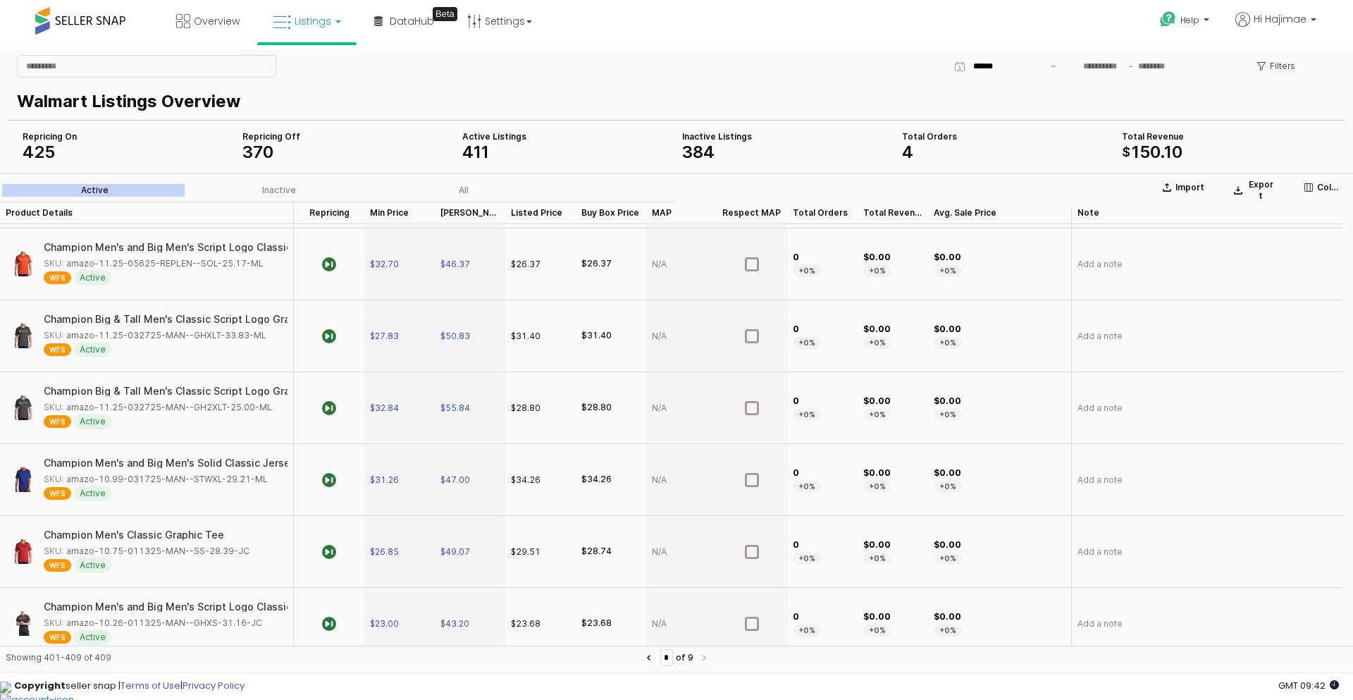
scroll to position [225, 0]
